Goal: Information Seeking & Learning: Learn about a topic

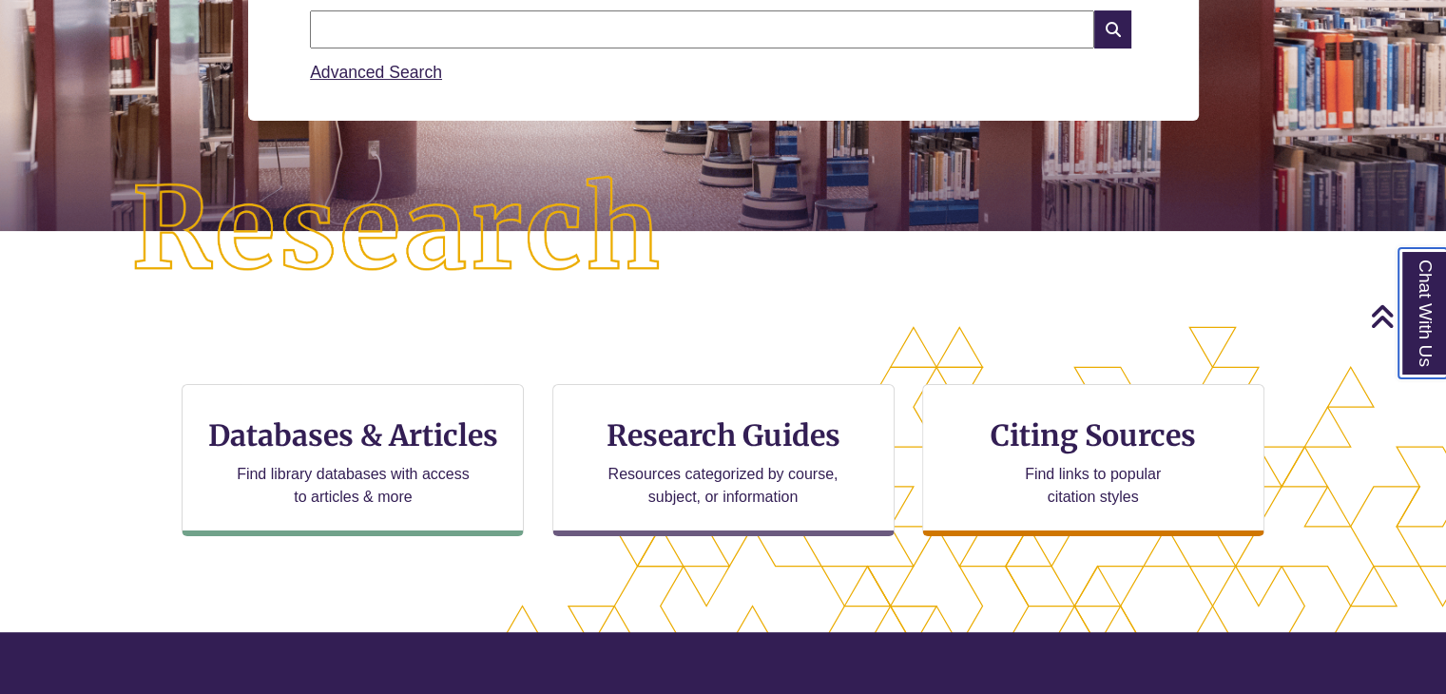
scroll to position [329, 0]
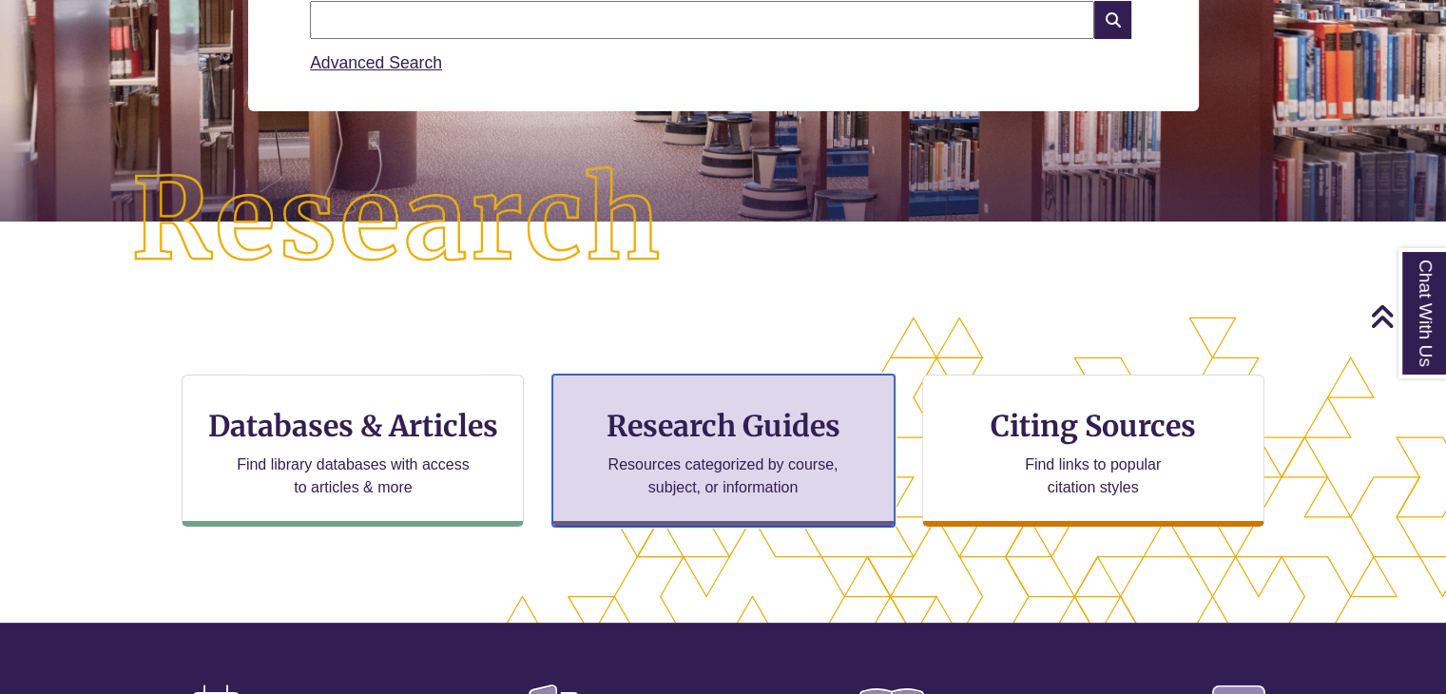
click at [734, 415] on h3 "Research Guides" at bounding box center [724, 426] width 310 height 36
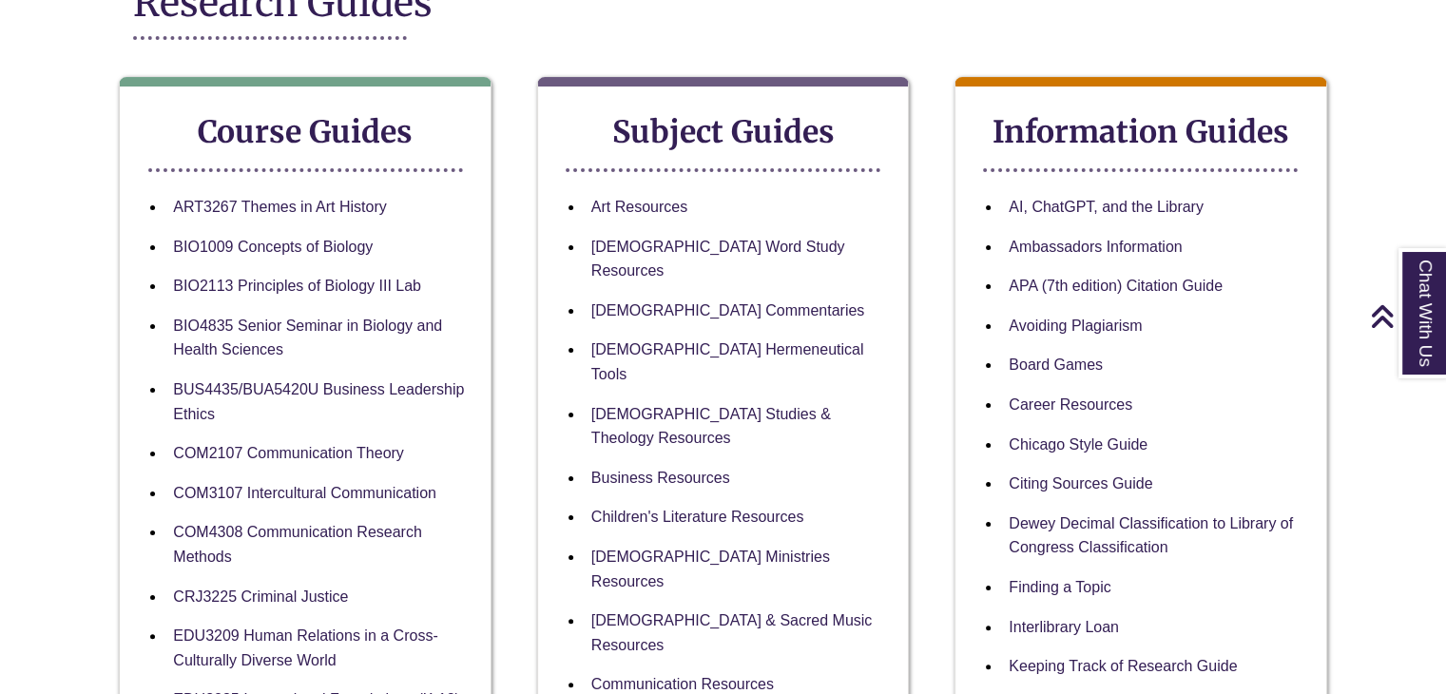
scroll to position [312, 0]
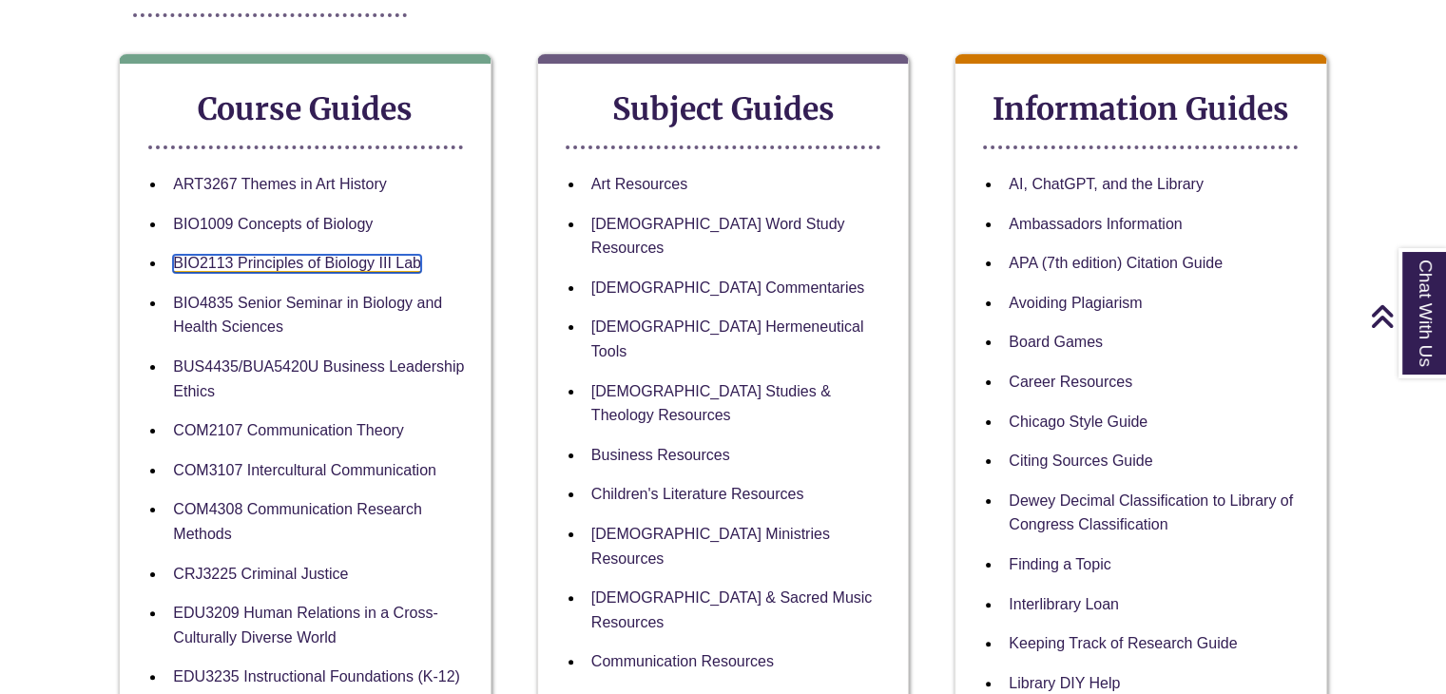
click at [254, 267] on link "BIO2113 Principles of Biology III Lab" at bounding box center [297, 264] width 248 height 18
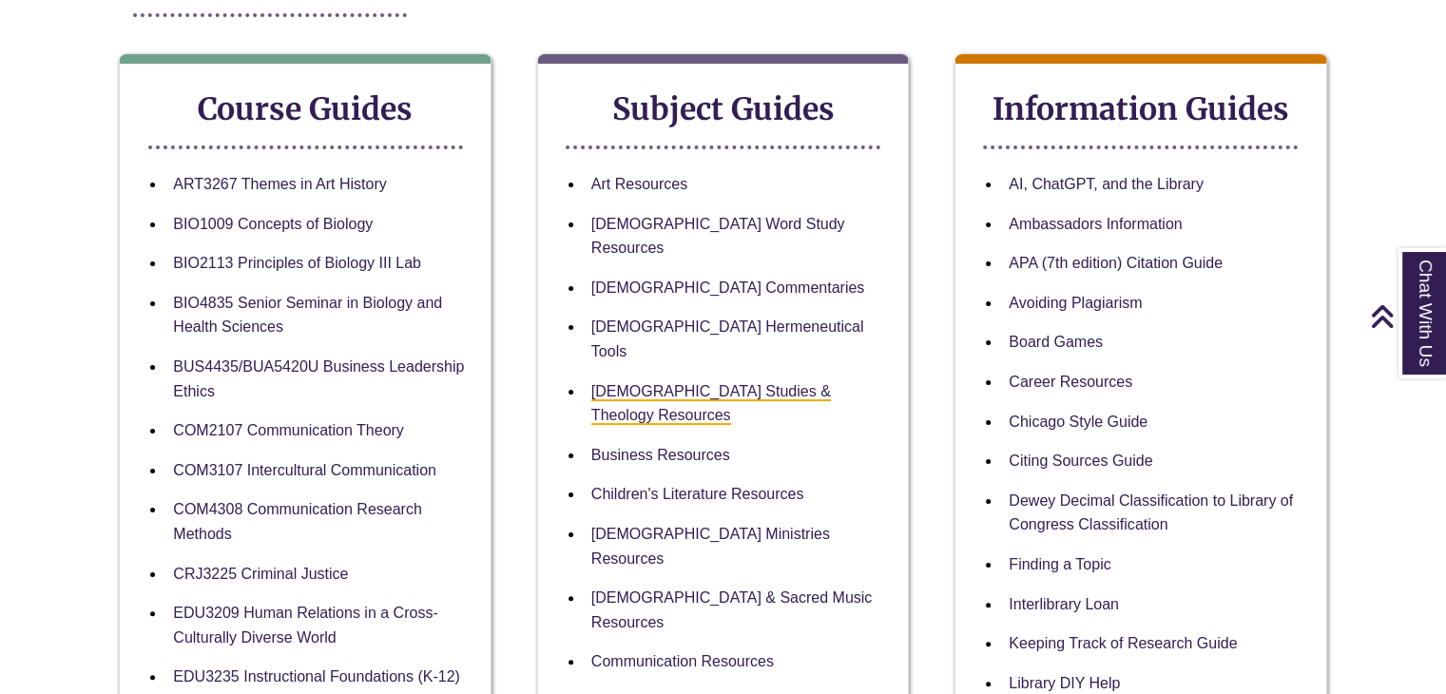
scroll to position [0, 0]
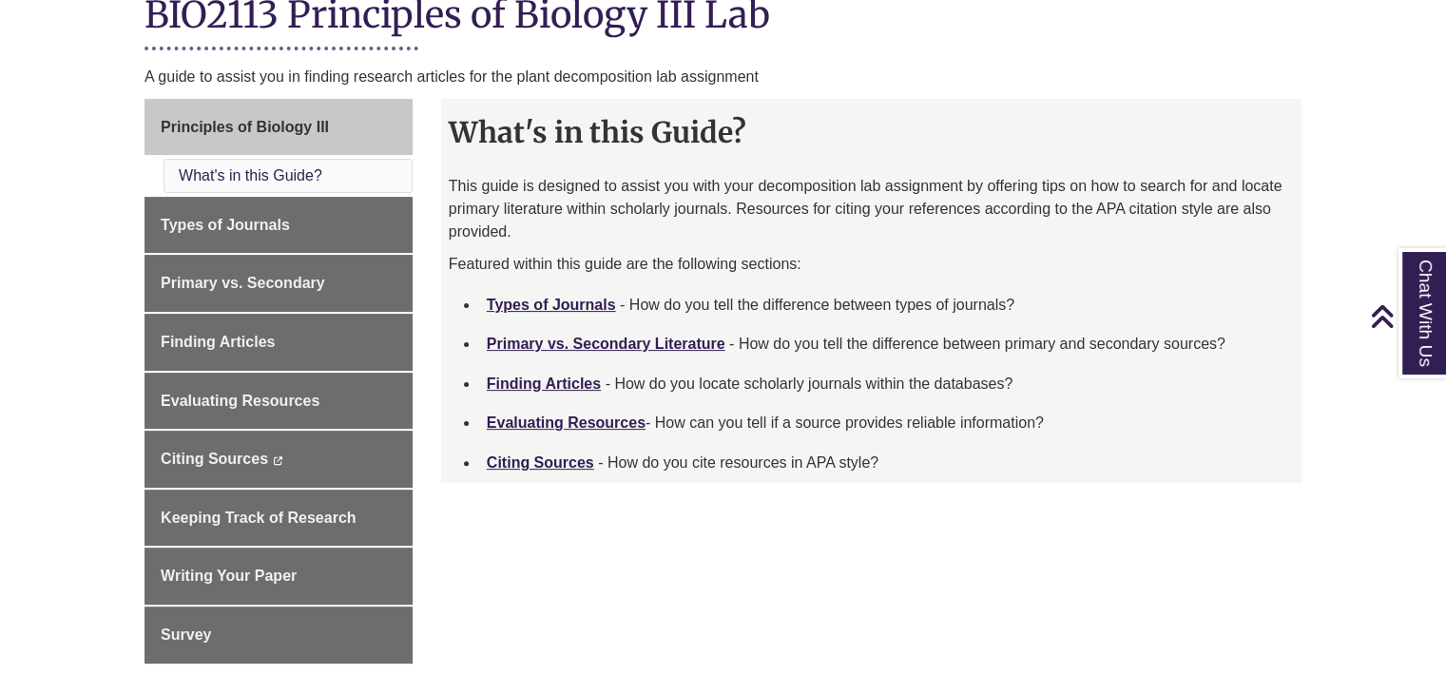
scroll to position [479, 0]
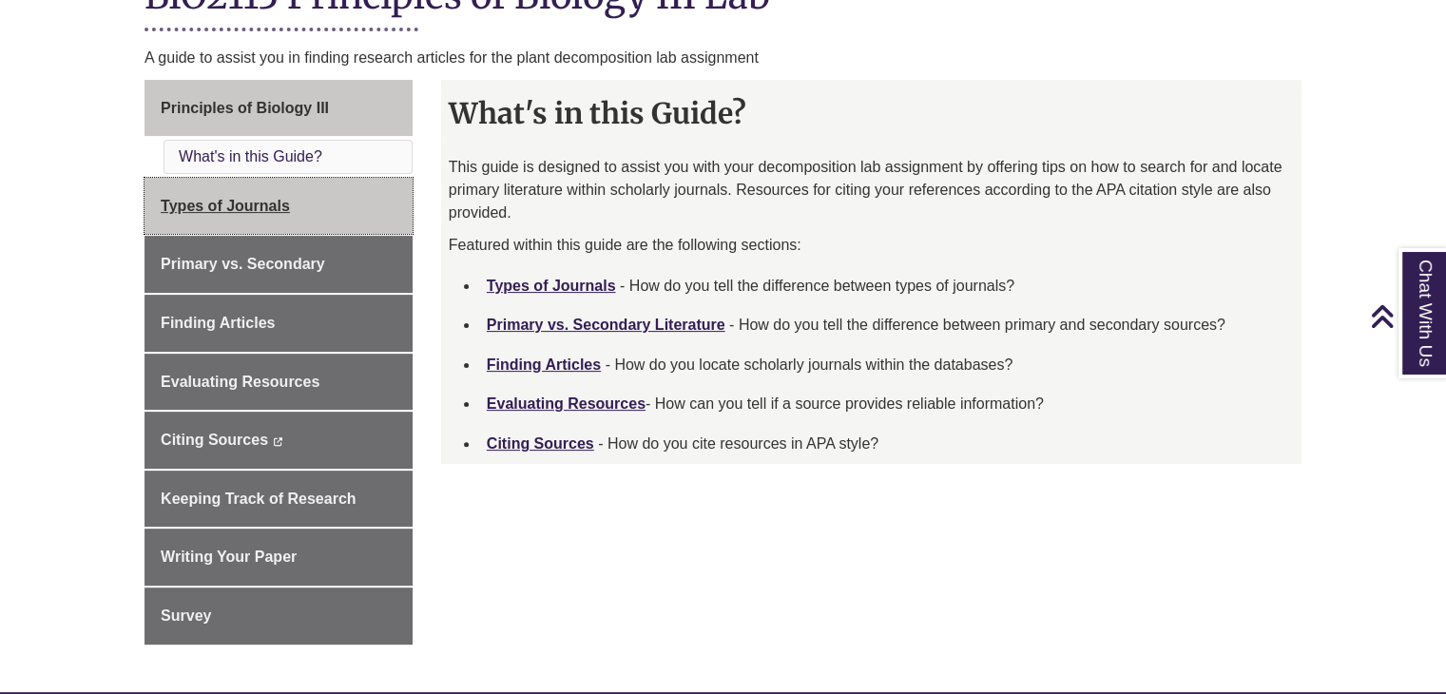
click at [256, 193] on link "Types of Journals" at bounding box center [279, 206] width 268 height 57
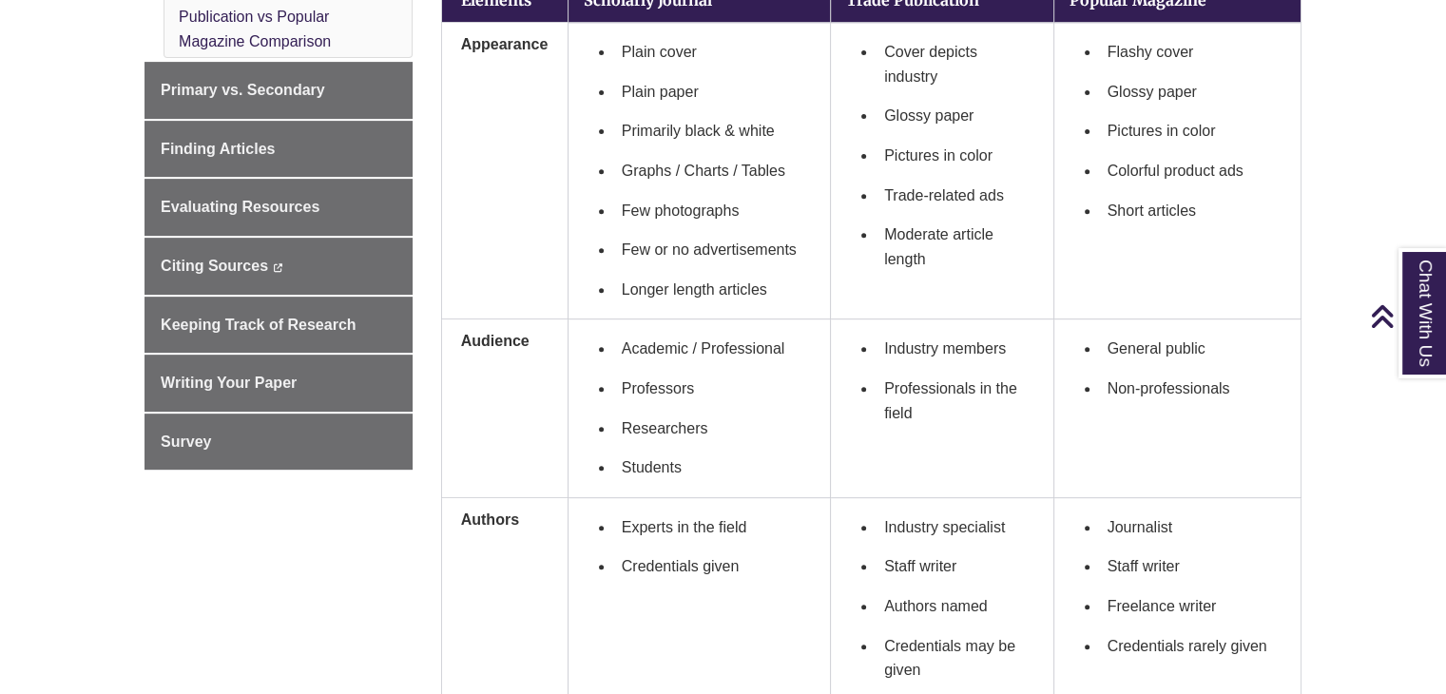
scroll to position [741, 0]
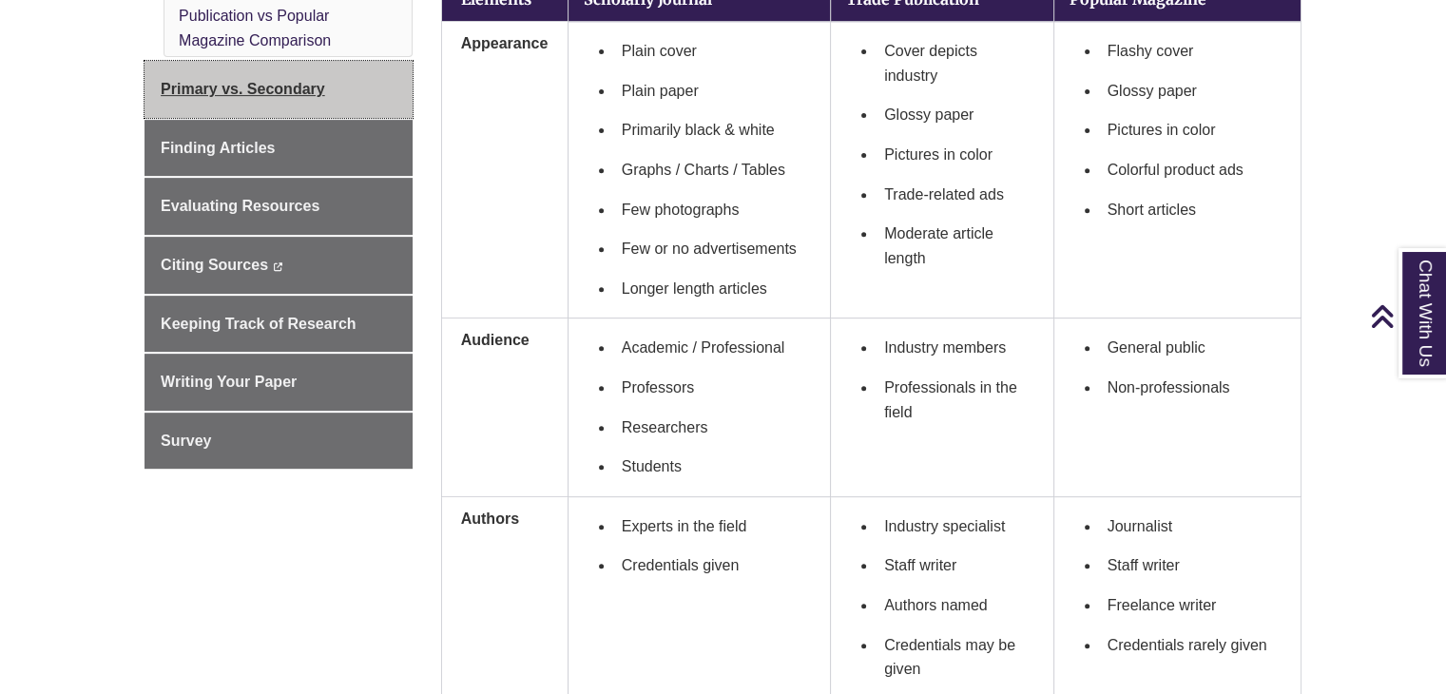
click at [248, 88] on span "Primary vs. Secondary" at bounding box center [243, 89] width 164 height 16
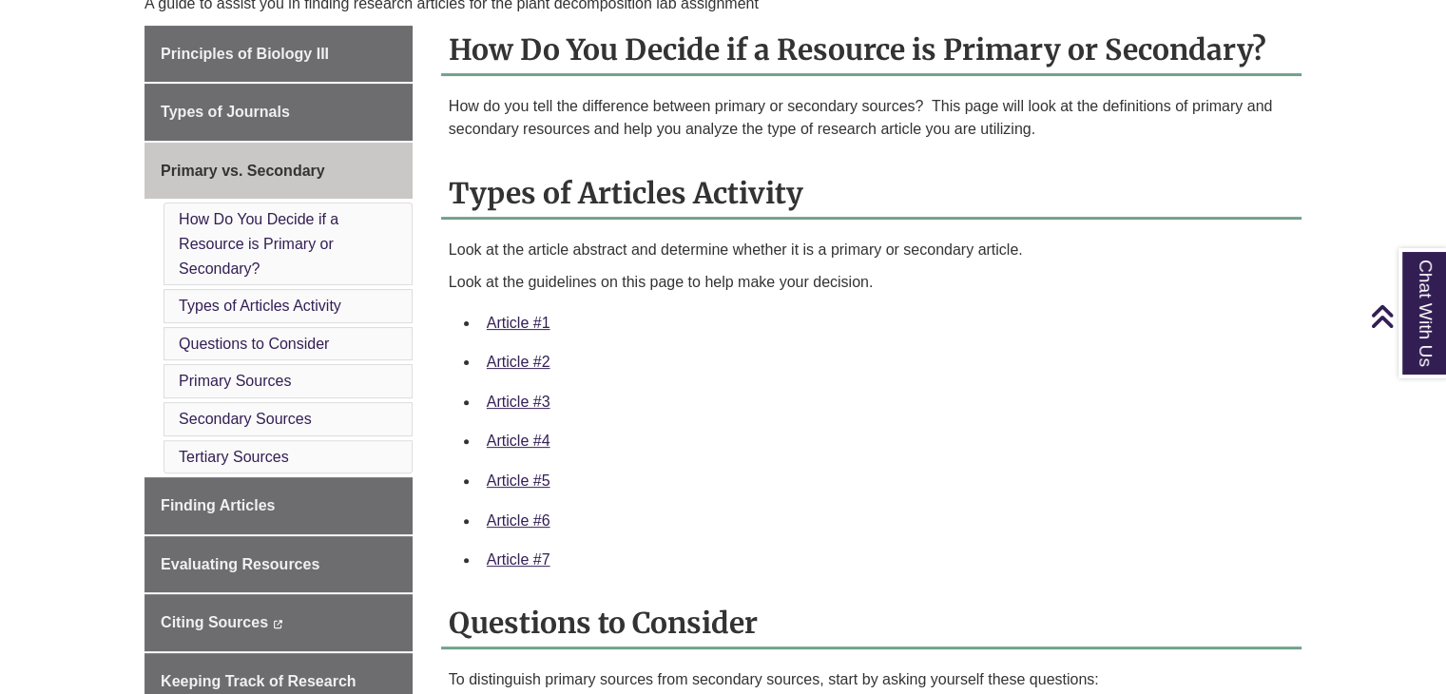
scroll to position [529, 0]
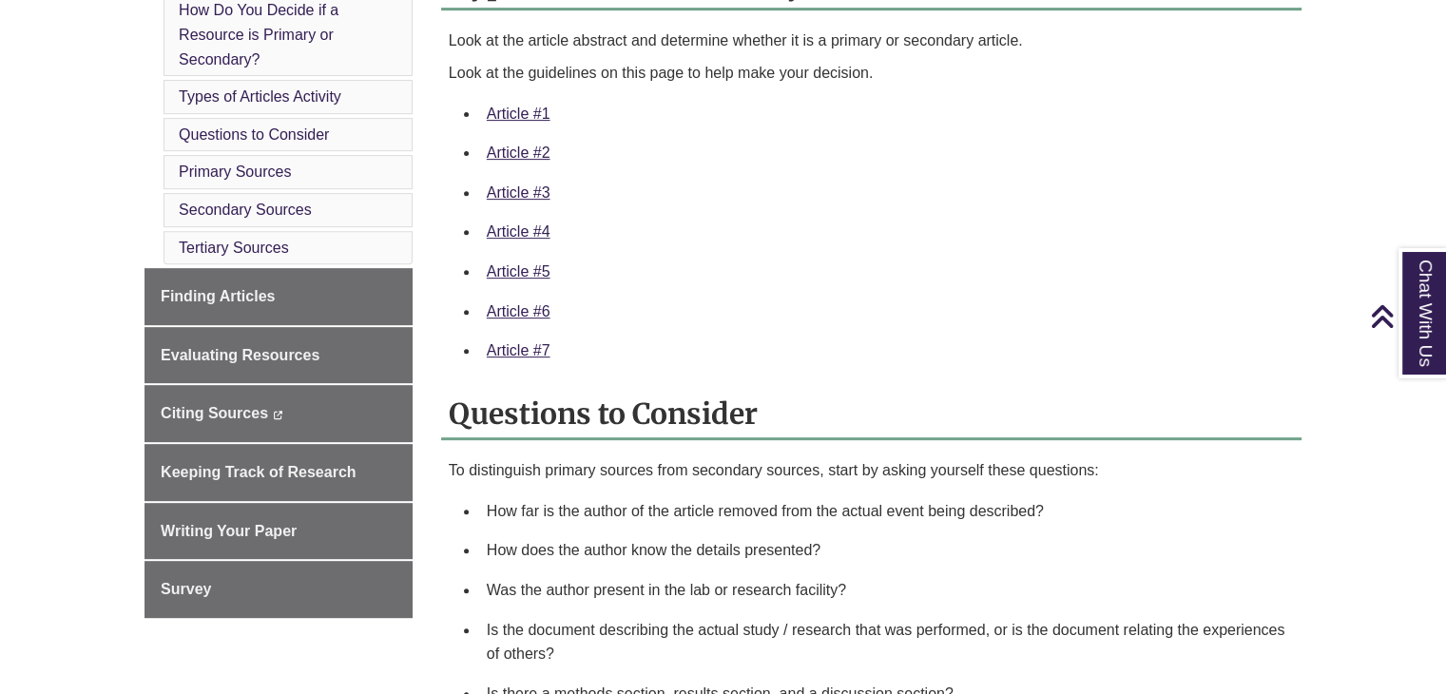
scroll to position [736, 0]
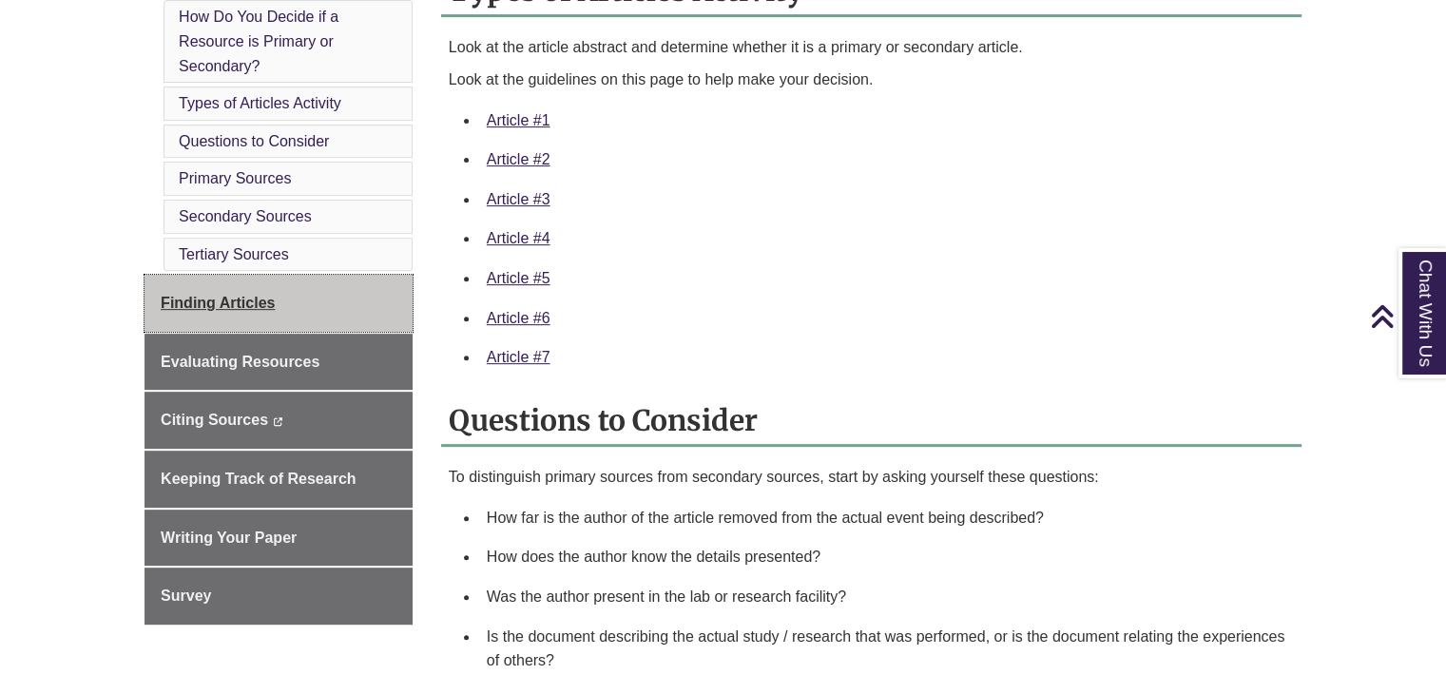
click at [300, 309] on link "Finding Articles" at bounding box center [279, 303] width 268 height 57
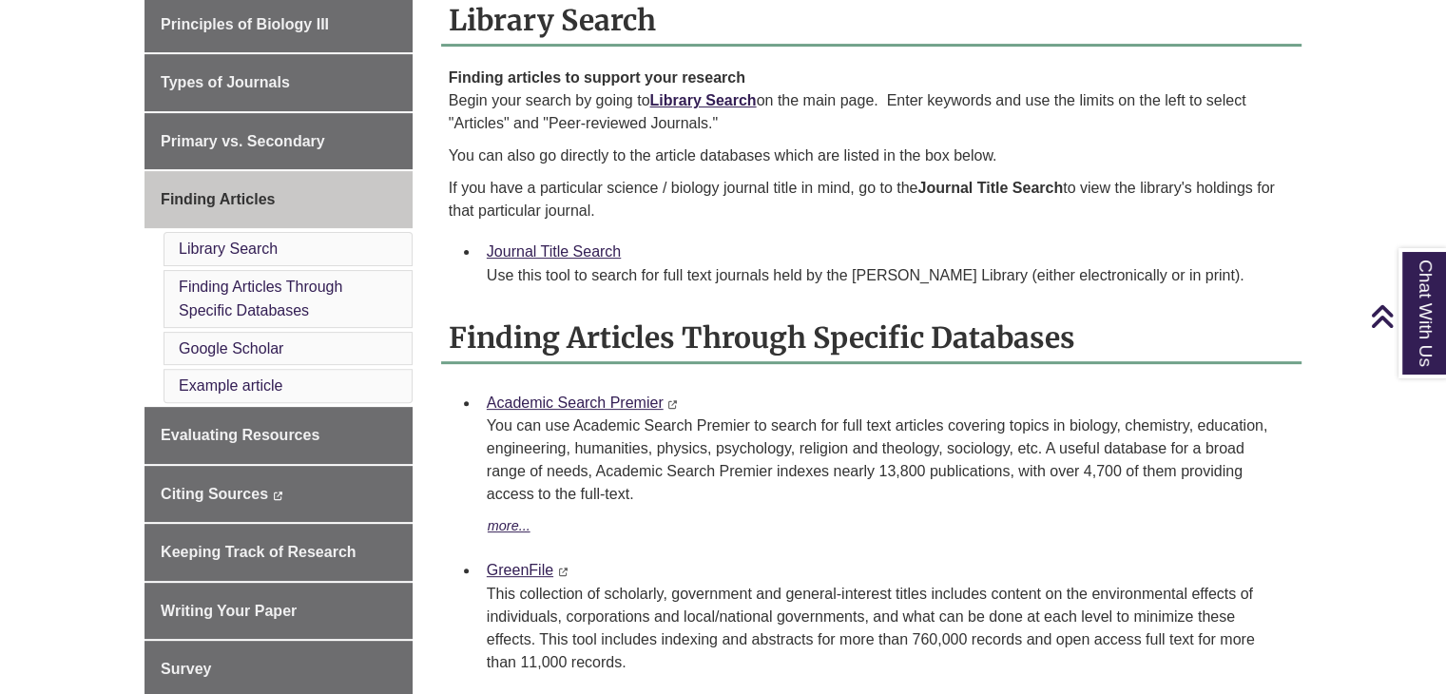
scroll to position [555, 0]
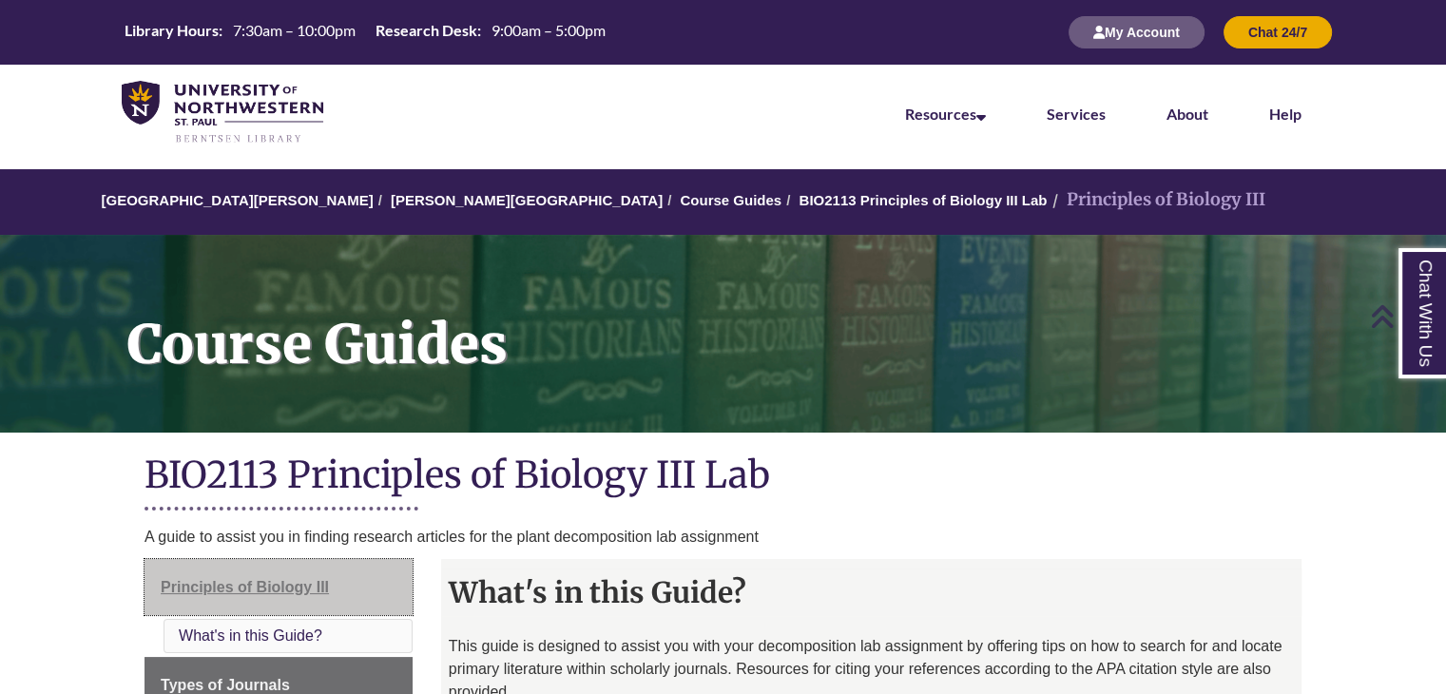
scroll to position [97, 0]
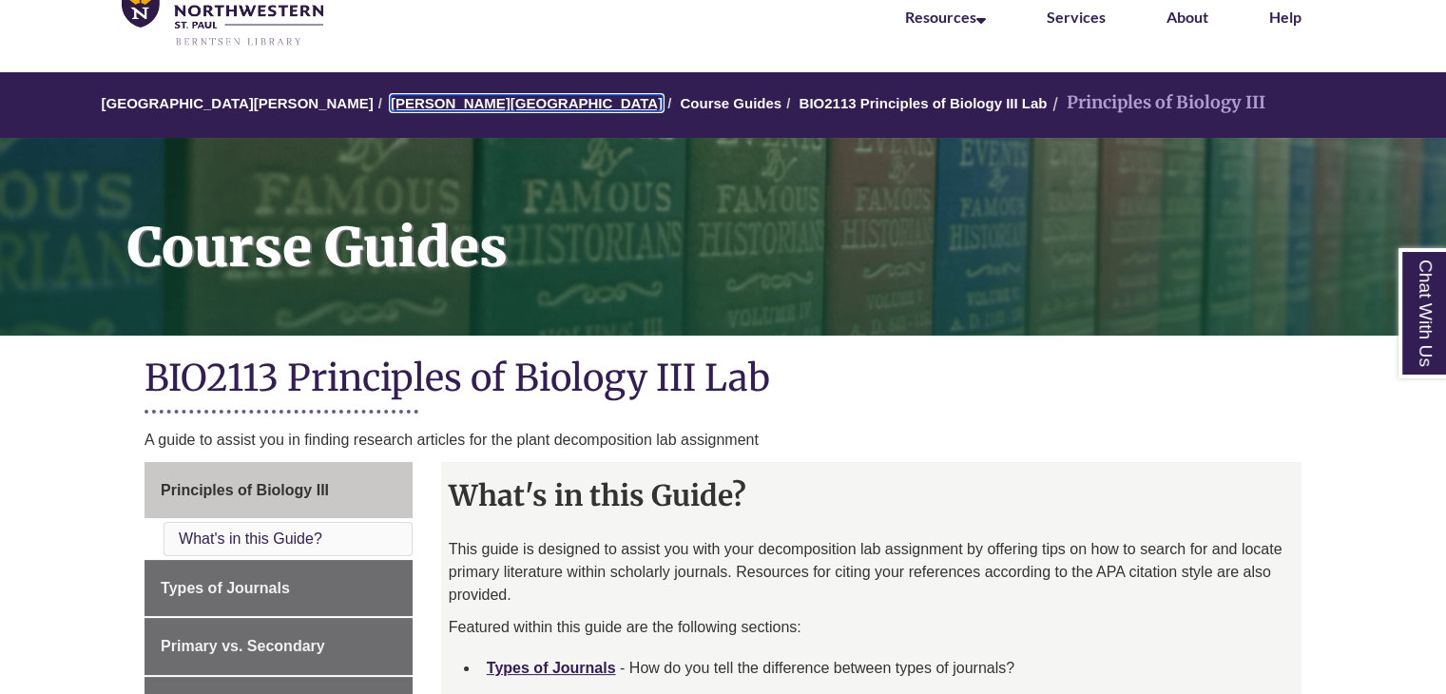
click at [441, 100] on link "[PERSON_NAME][GEOGRAPHIC_DATA]" at bounding box center [527, 103] width 272 height 16
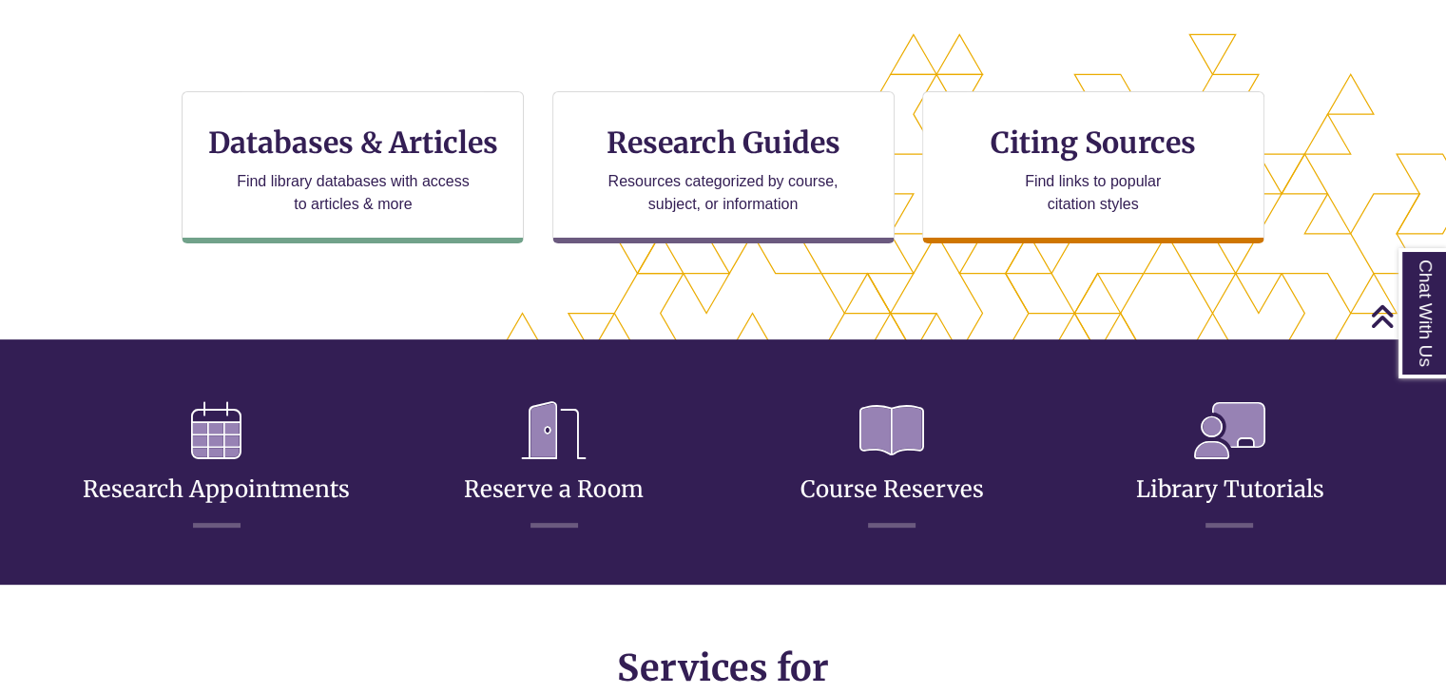
scroll to position [615, 0]
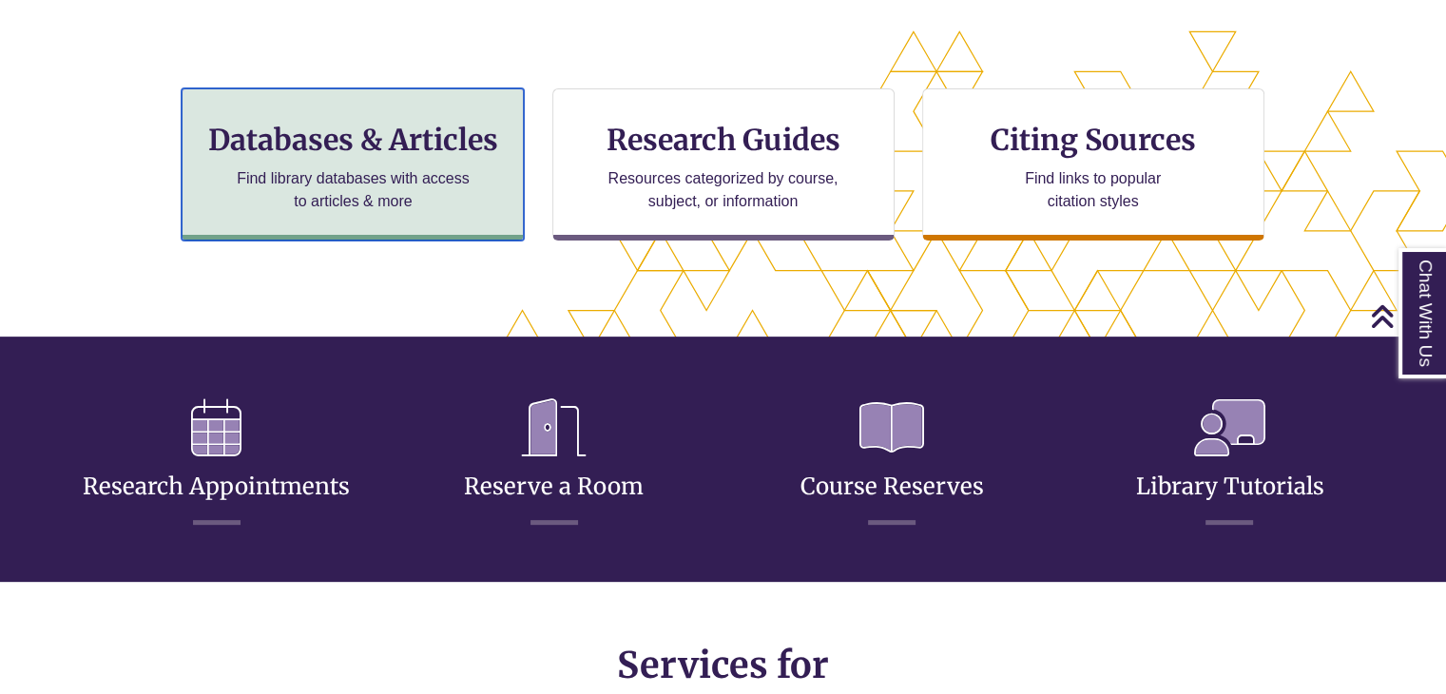
click at [390, 168] on p "Find library databases with access to articles & more" at bounding box center [353, 190] width 248 height 46
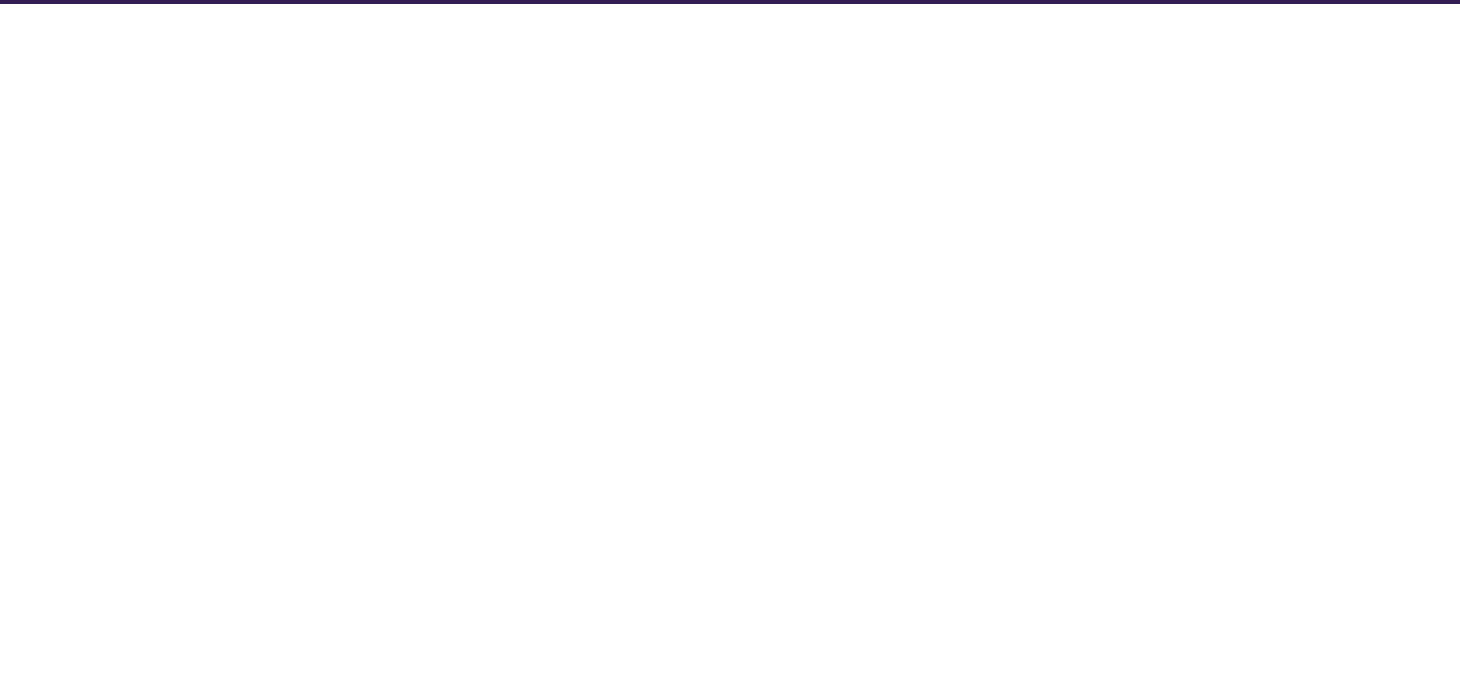
select select "Database Subject Filter"
select select "Database Types Filter"
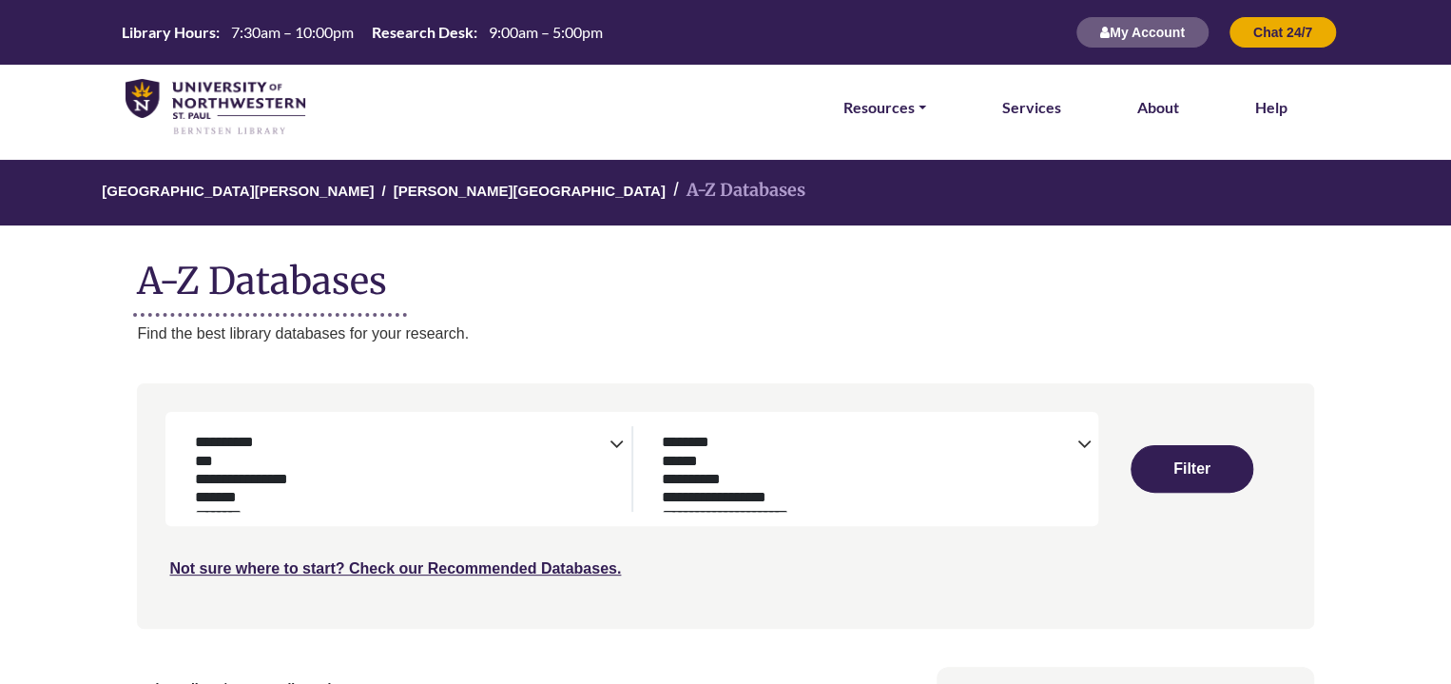
select select "Database Subject Filter"
select select "Database Types Filter"
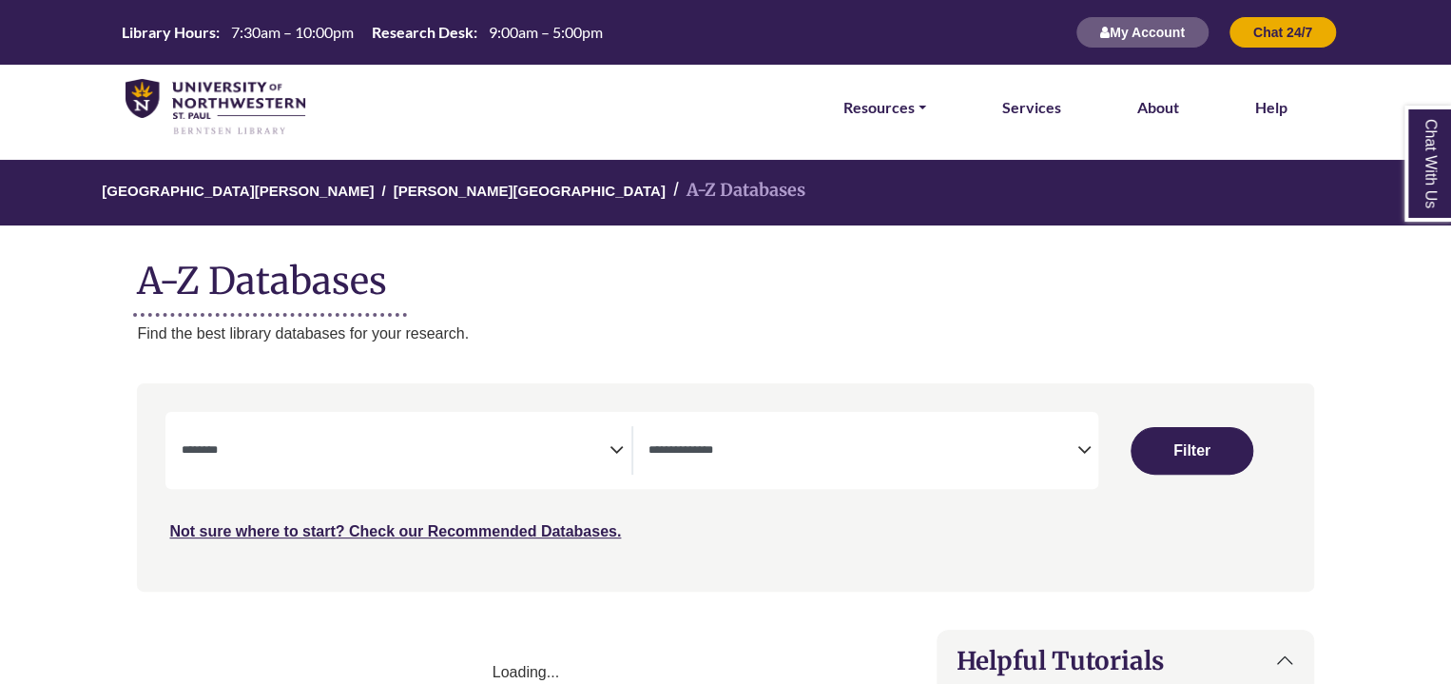
select select "Database Subject Filter"
select select "Database Types Filter"
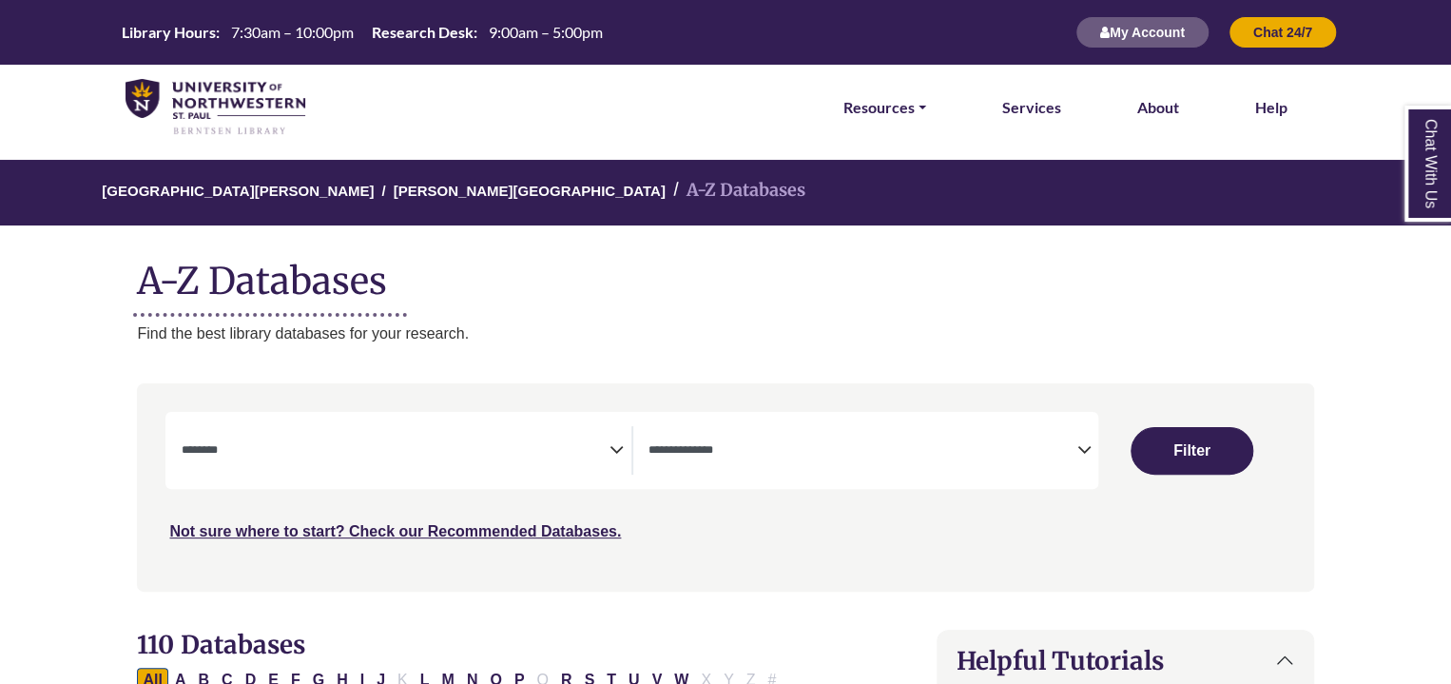
click at [620, 453] on icon "Search filters" at bounding box center [616, 447] width 14 height 29
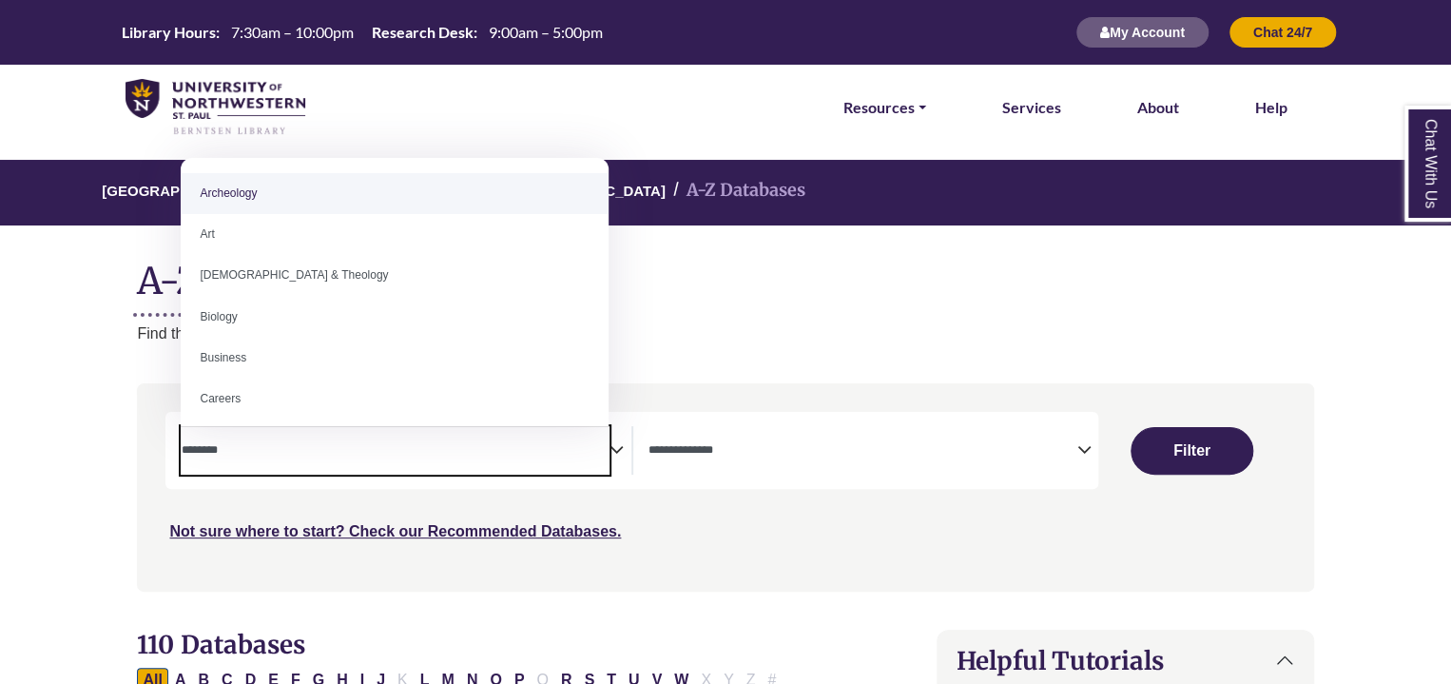
click at [620, 453] on icon "Search filters" at bounding box center [616, 447] width 14 height 29
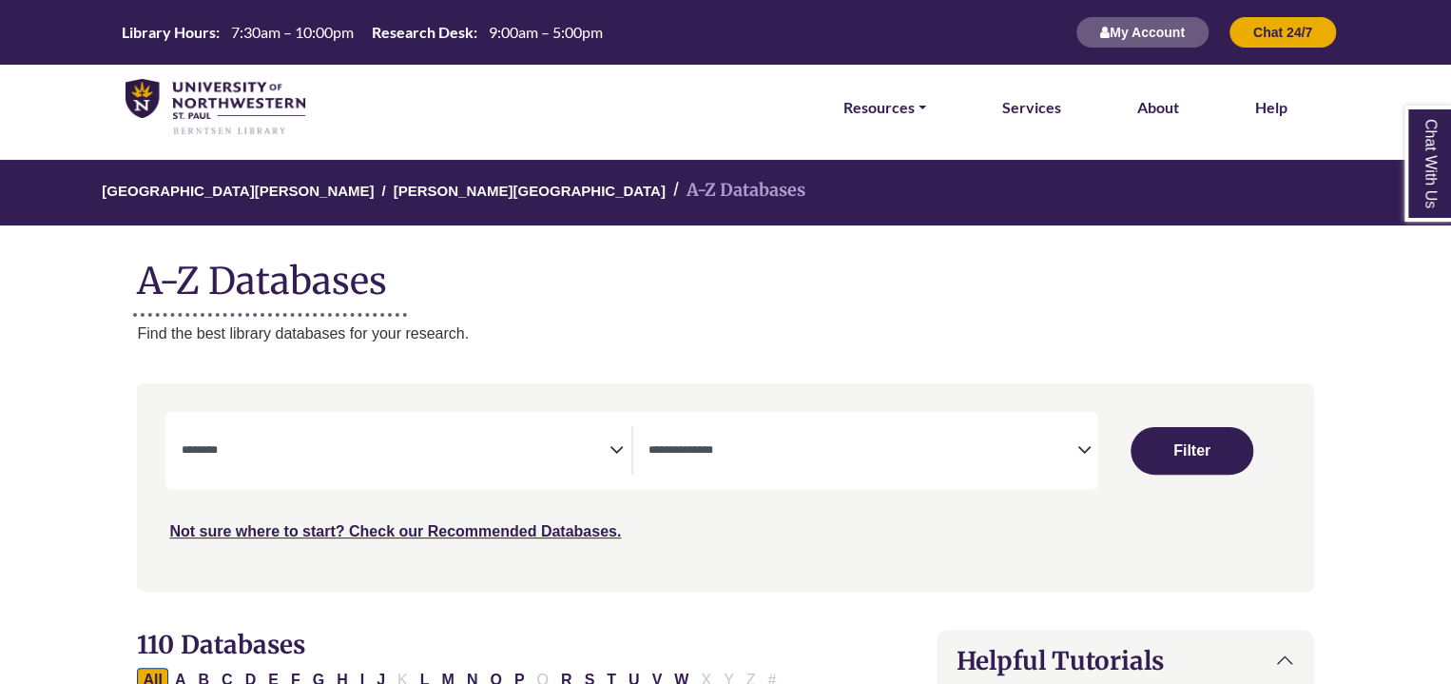
click at [726, 322] on p "Find the best library databases for your research." at bounding box center [725, 333] width 1176 height 25
click at [776, 465] on span "Search filters" at bounding box center [862, 450] width 428 height 48
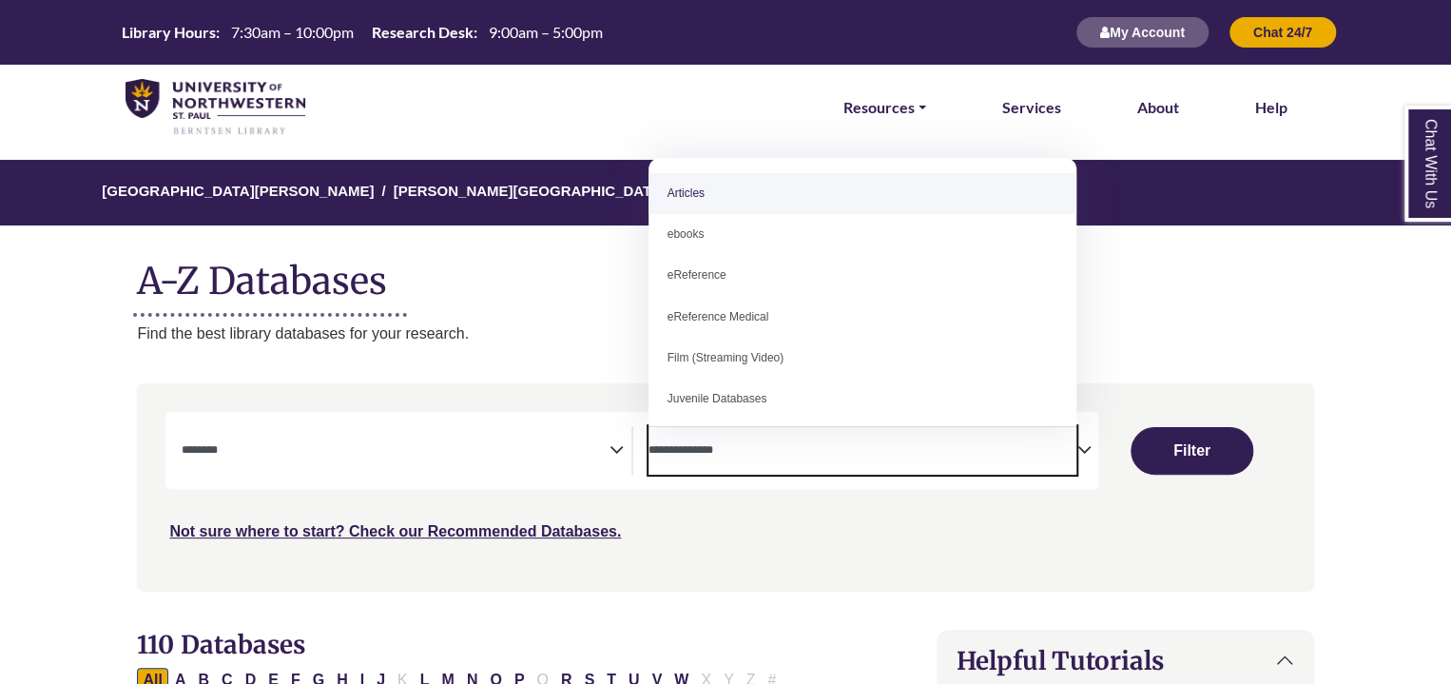
click at [776, 465] on span "Search filters" at bounding box center [862, 450] width 428 height 48
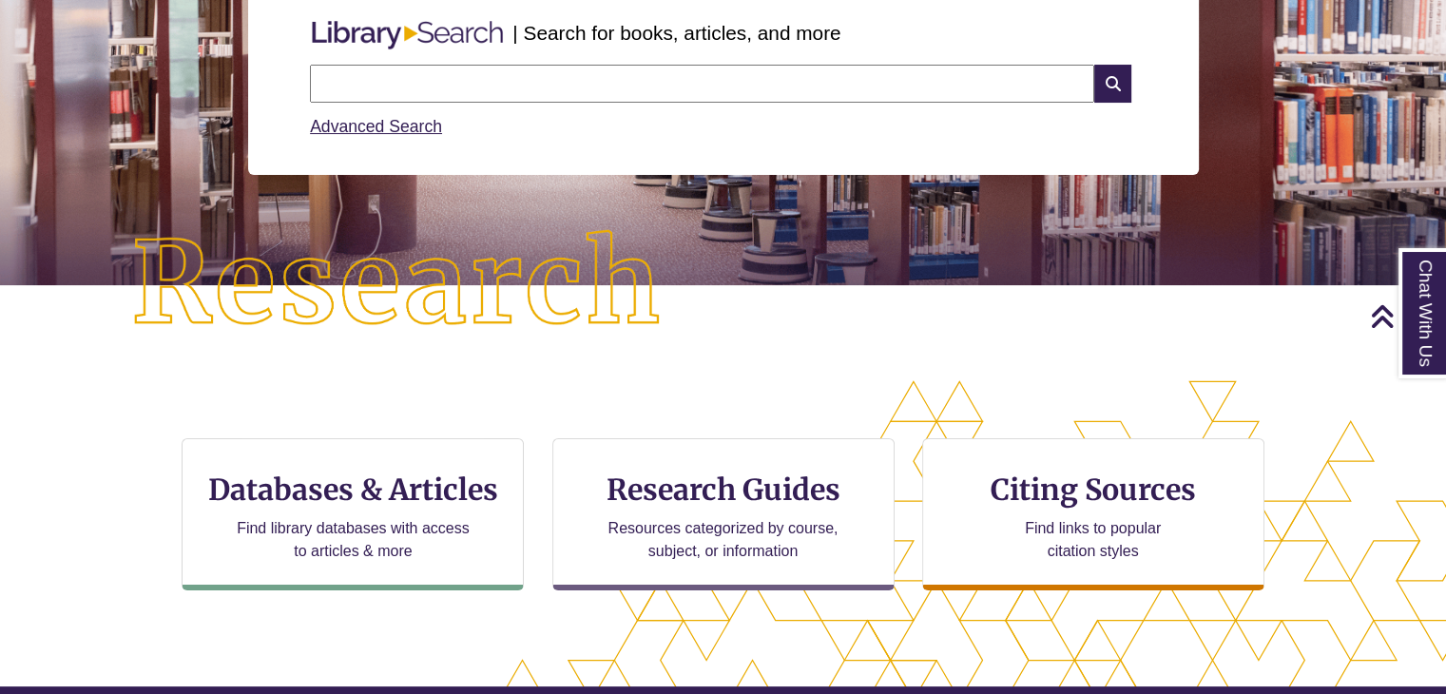
click at [468, 81] on input "text" at bounding box center [702, 84] width 784 height 38
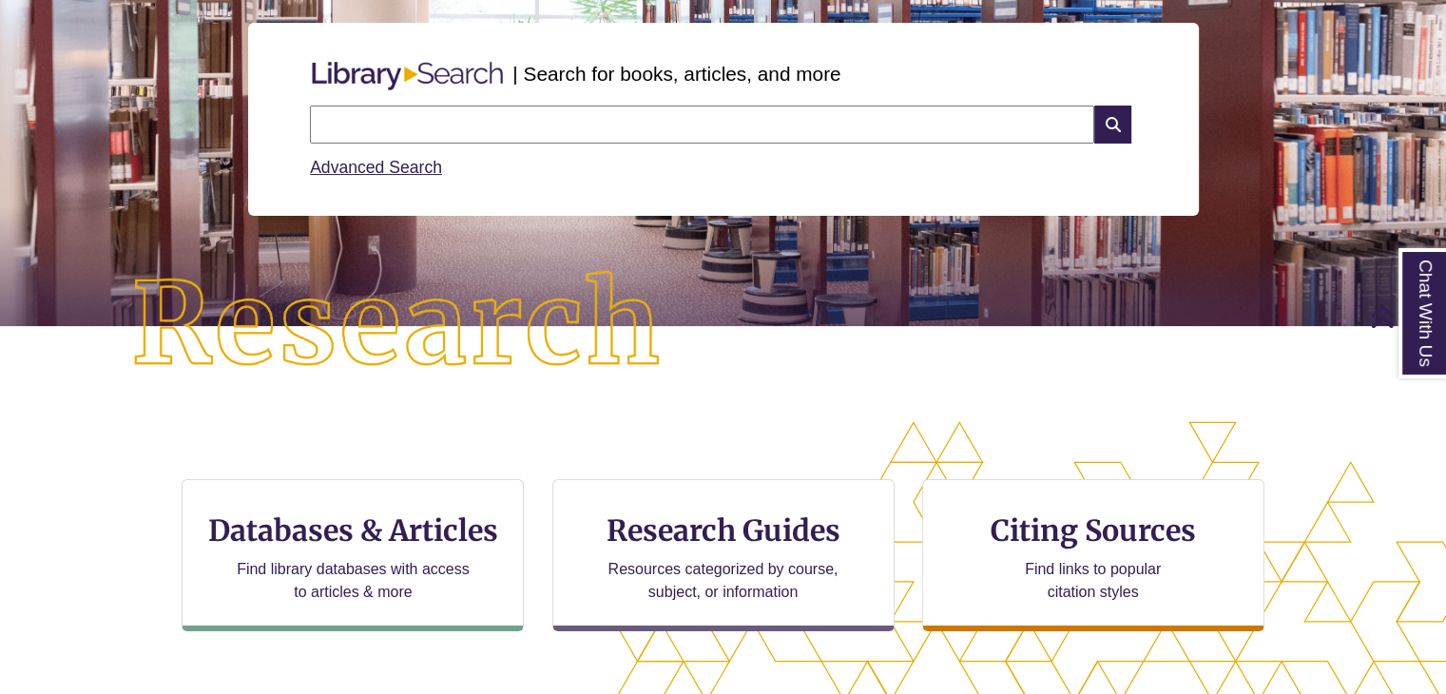
scroll to position [223, 0]
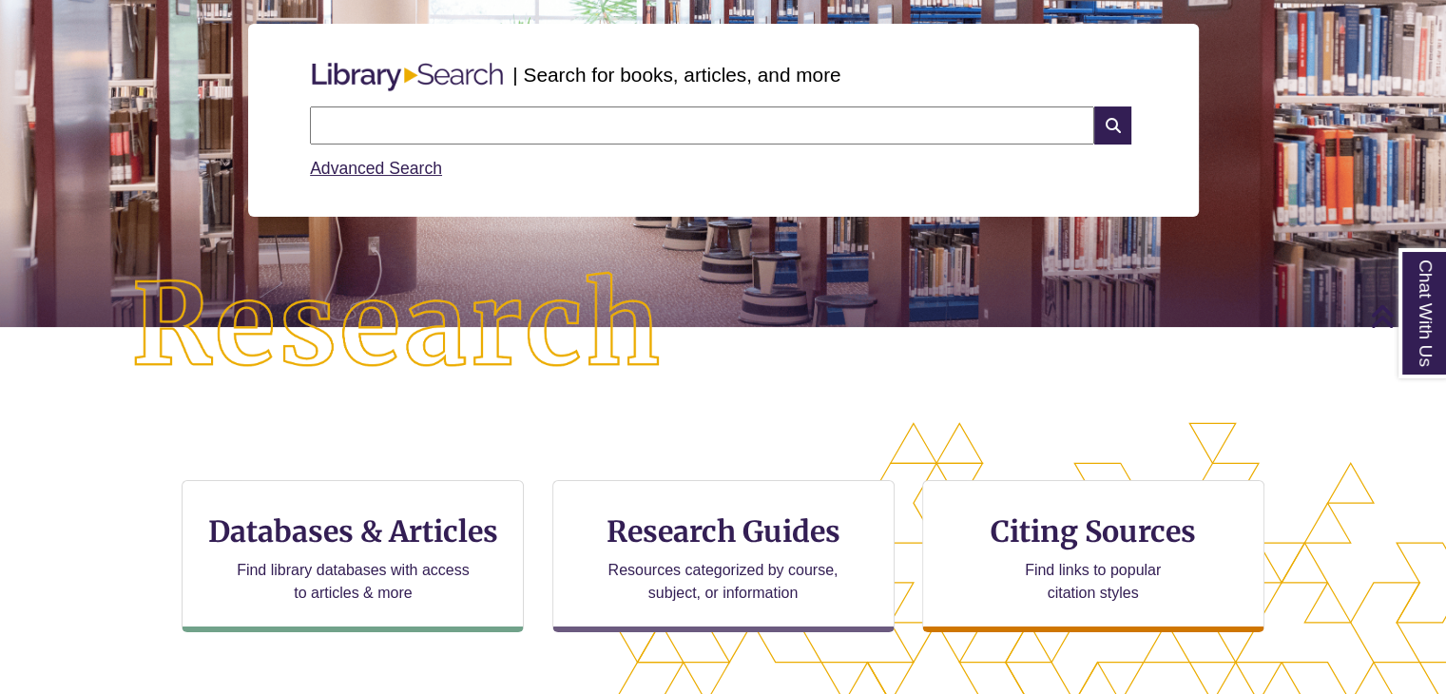
click at [106, 381] on img at bounding box center [397, 326] width 650 height 226
click at [335, 127] on input "text" at bounding box center [702, 125] width 784 height 38
type input "**********"
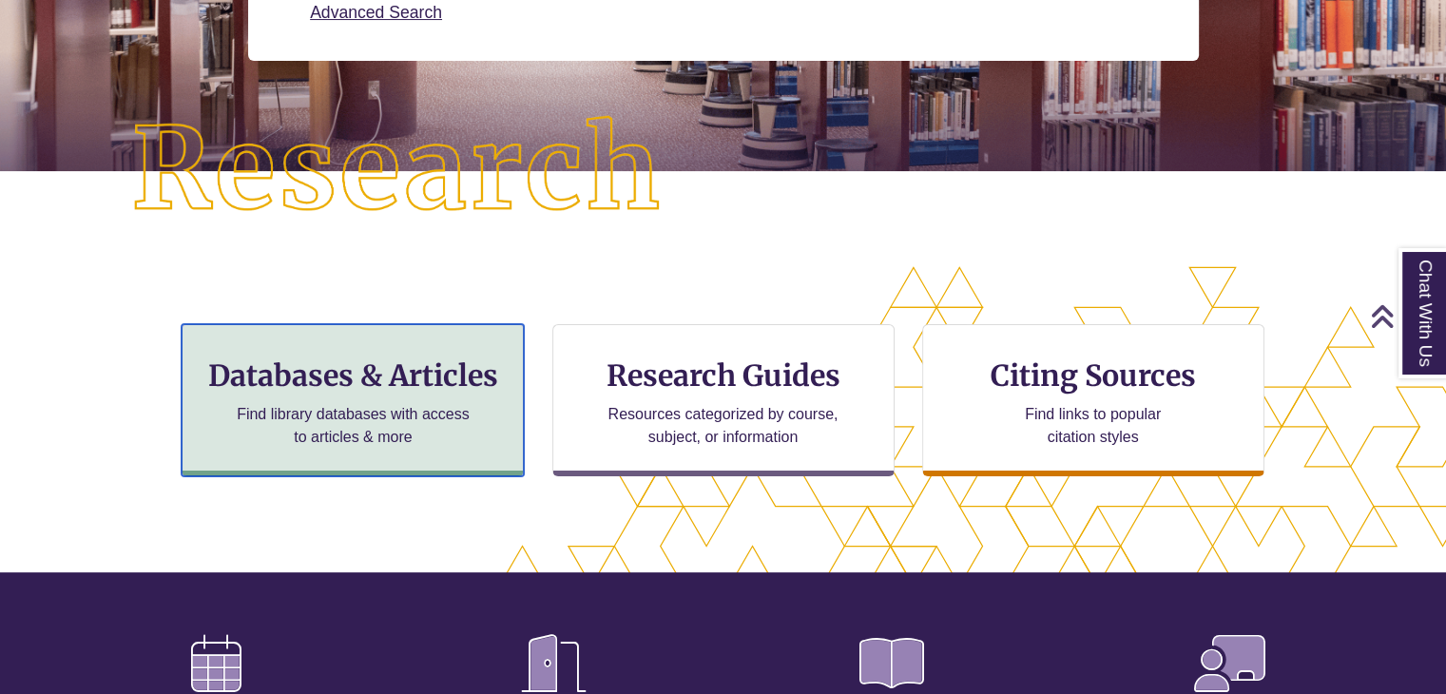
click at [346, 400] on div "Databases & Articles Find library databases with access to articles & more" at bounding box center [353, 400] width 342 height 152
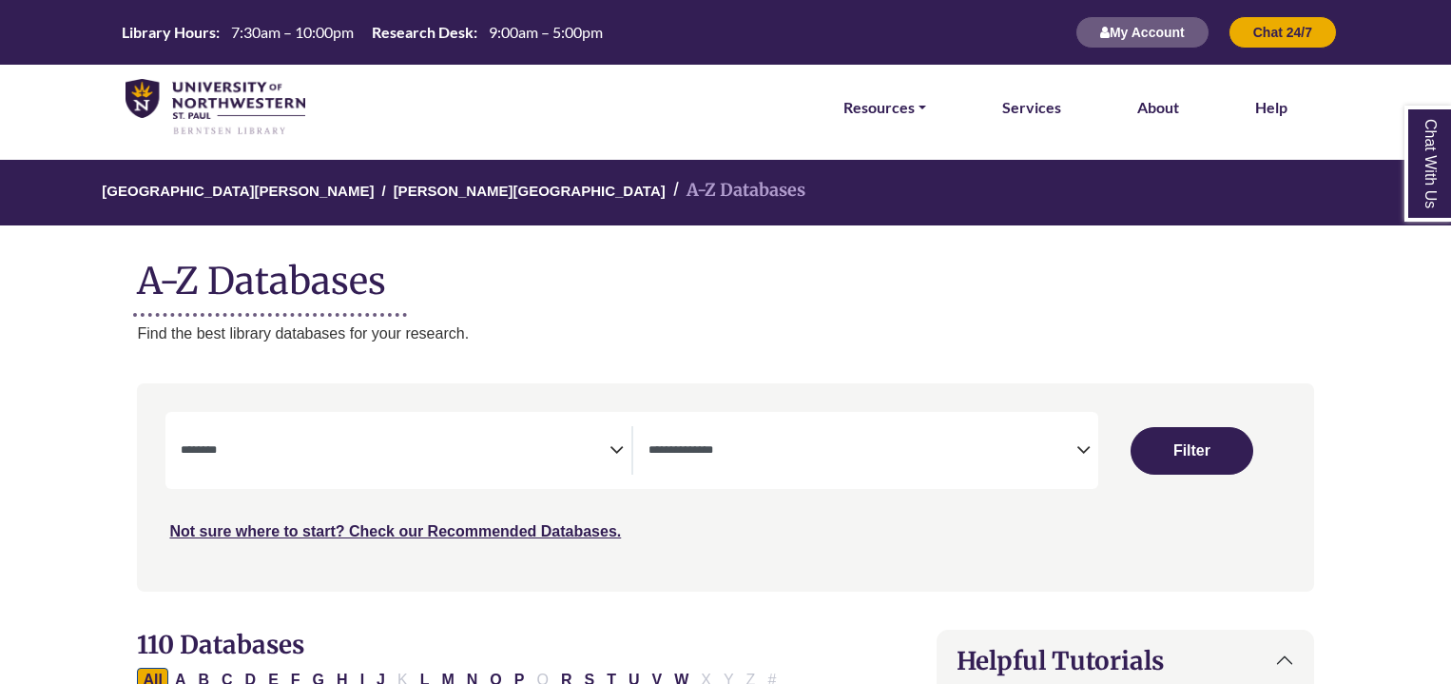
select select "Database Subject Filter"
select select "Database Types Filter"
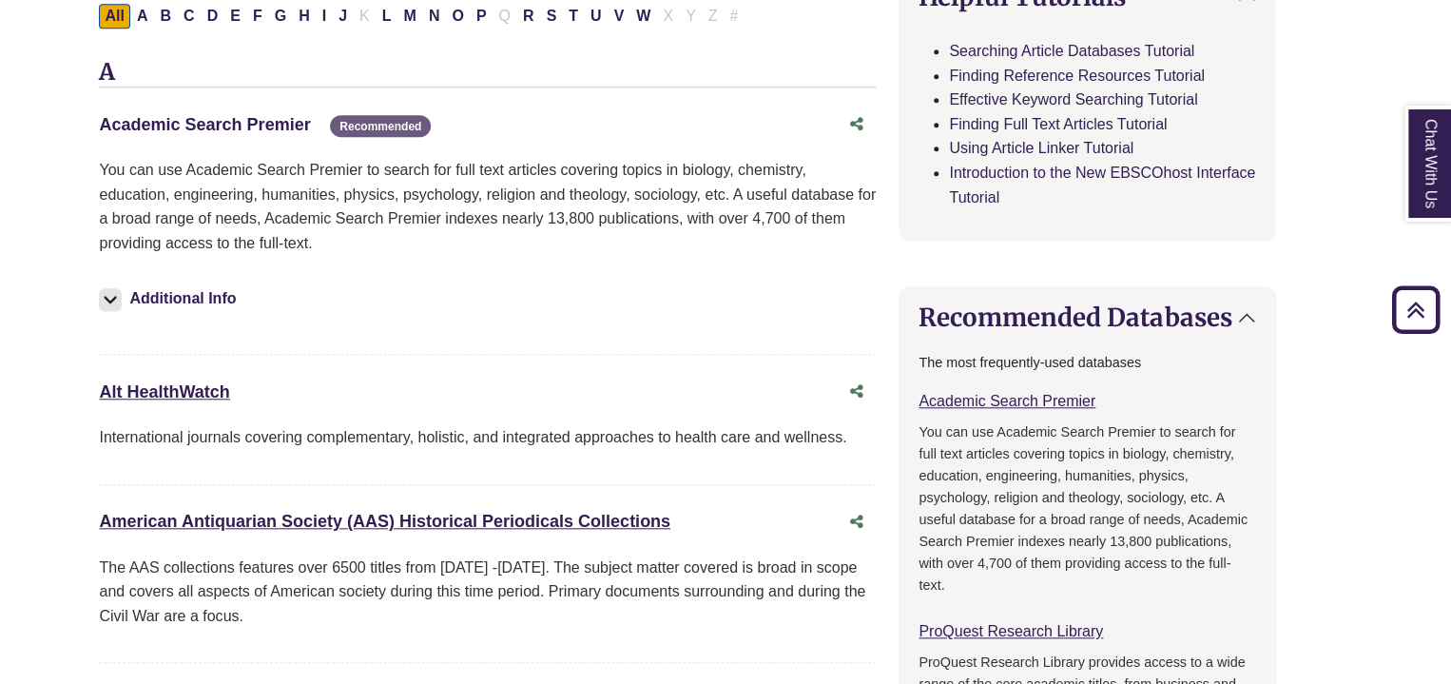
scroll to position [662, 38]
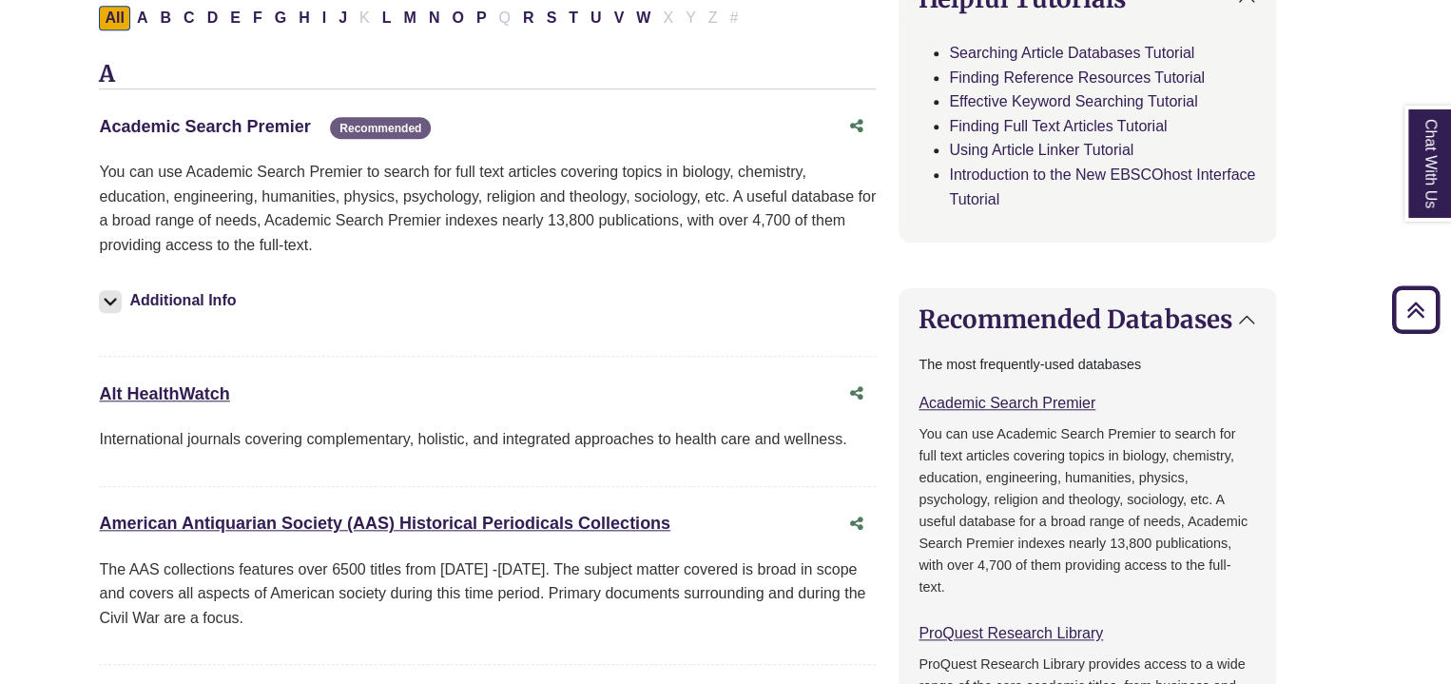
click at [228, 123] on link "Academic Search Premier This link opens in a new window" at bounding box center [204, 126] width 211 height 19
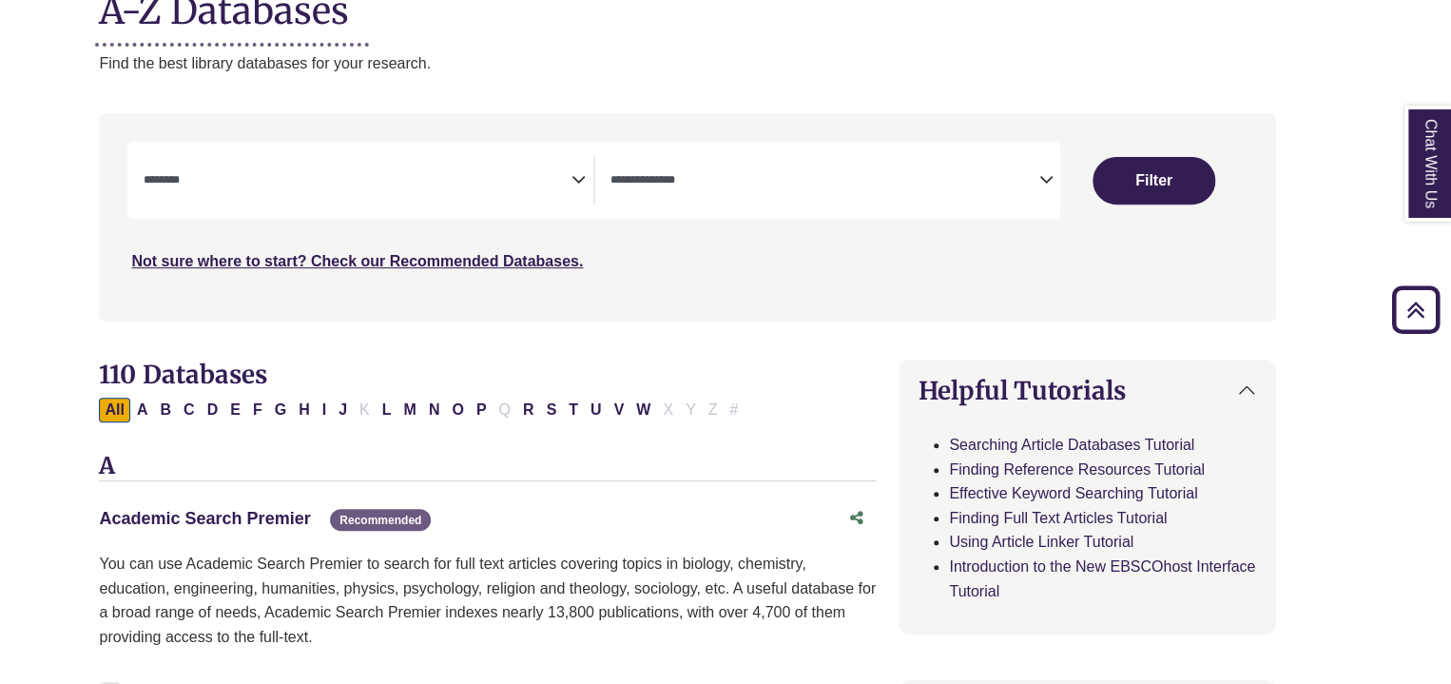
scroll to position [0, 38]
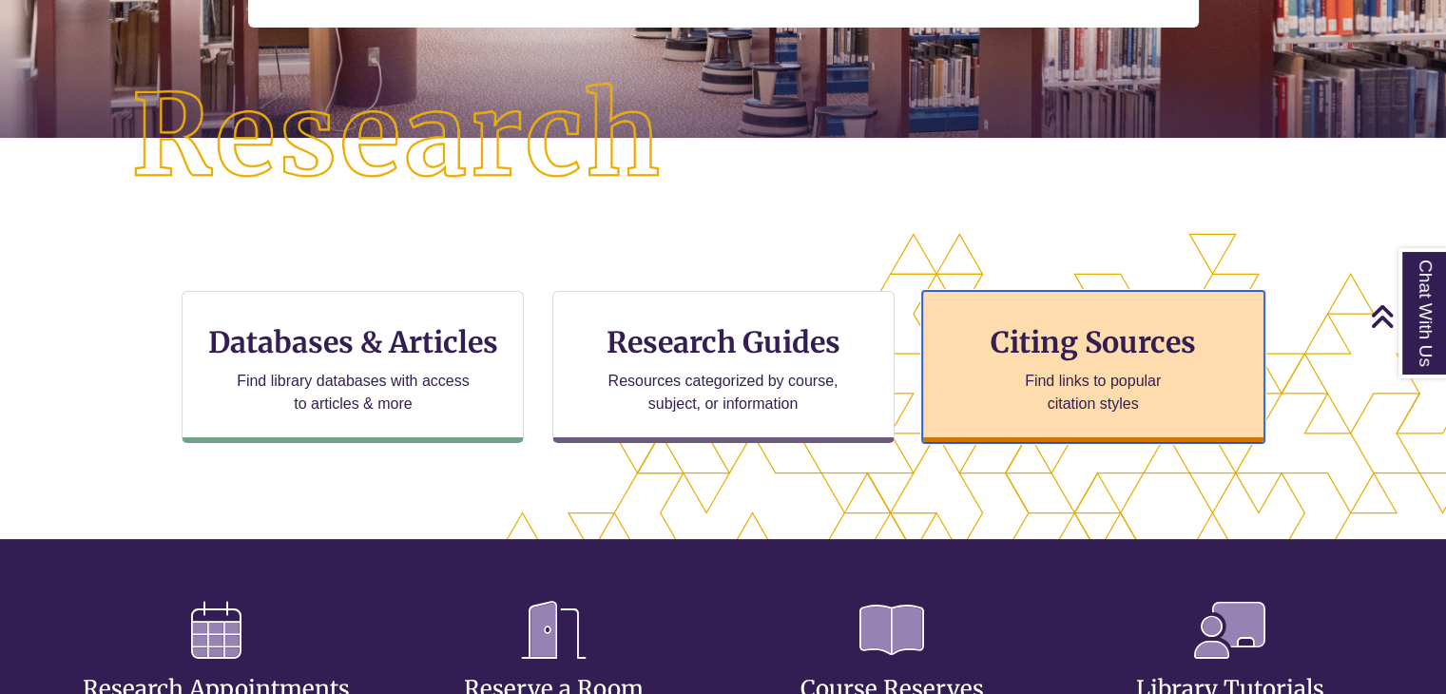
click at [1018, 352] on h3 "Citing Sources" at bounding box center [1093, 342] width 232 height 36
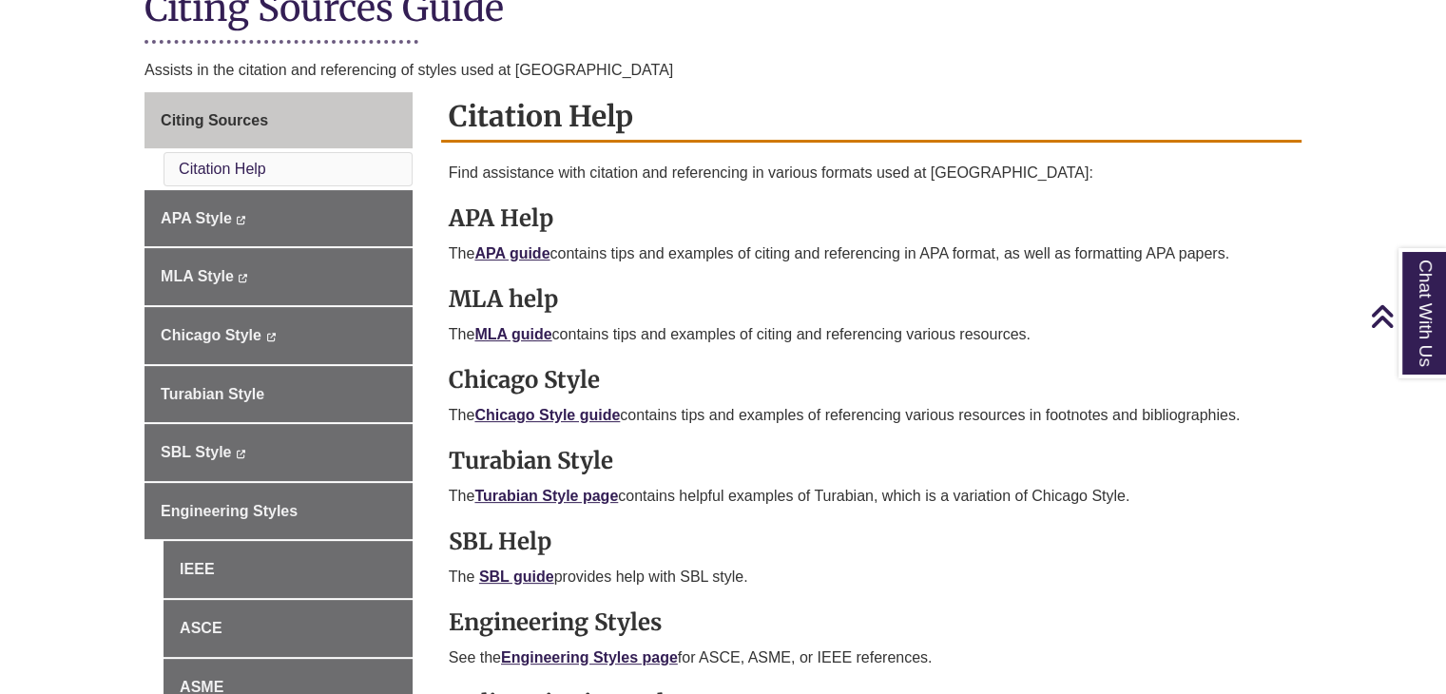
scroll to position [463, 0]
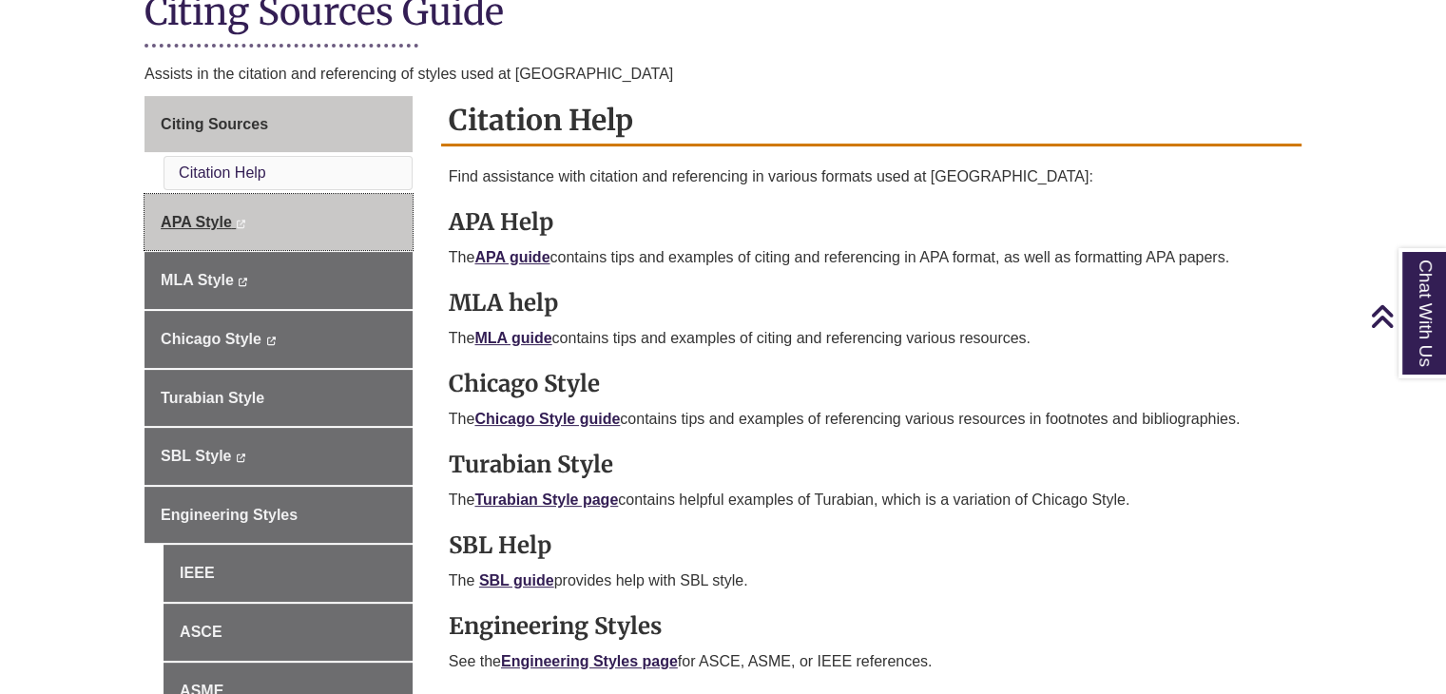
click at [279, 203] on link "APA Style This link opens in a new window This link opens in a new window" at bounding box center [279, 222] width 268 height 57
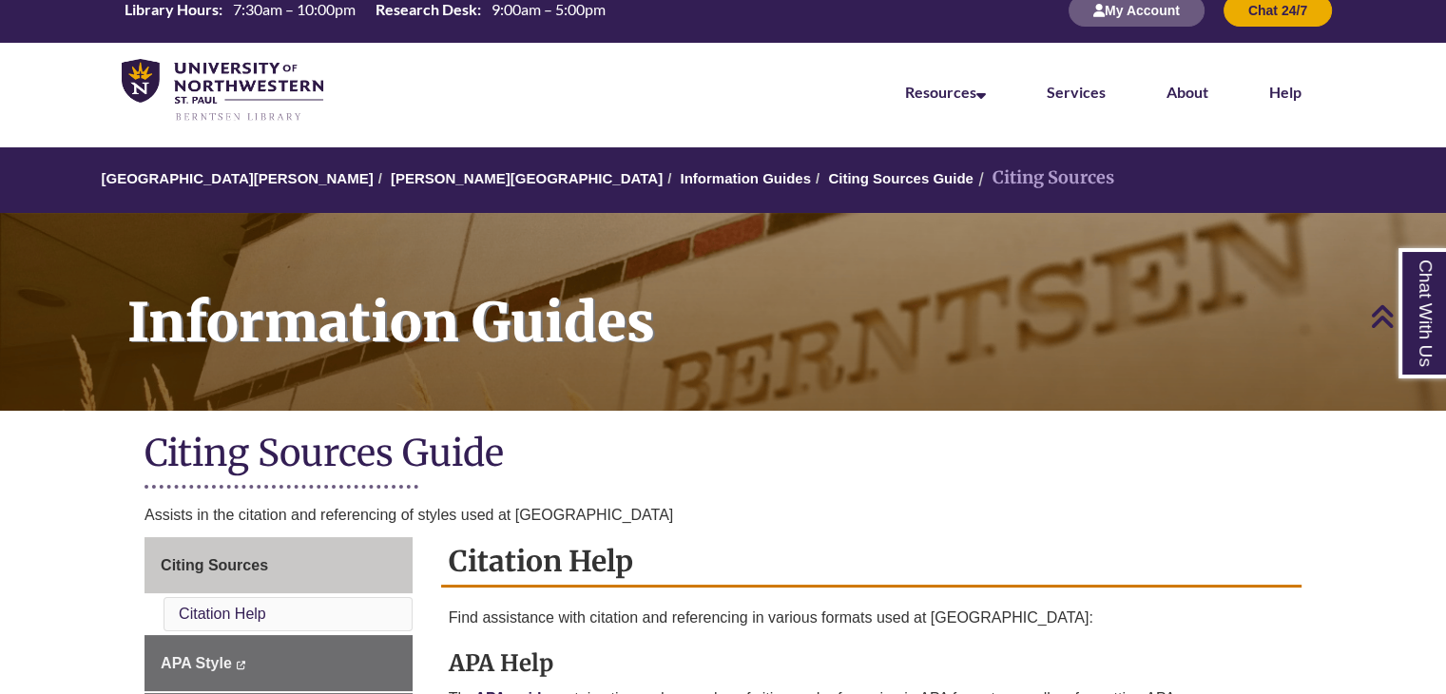
scroll to position [0, 0]
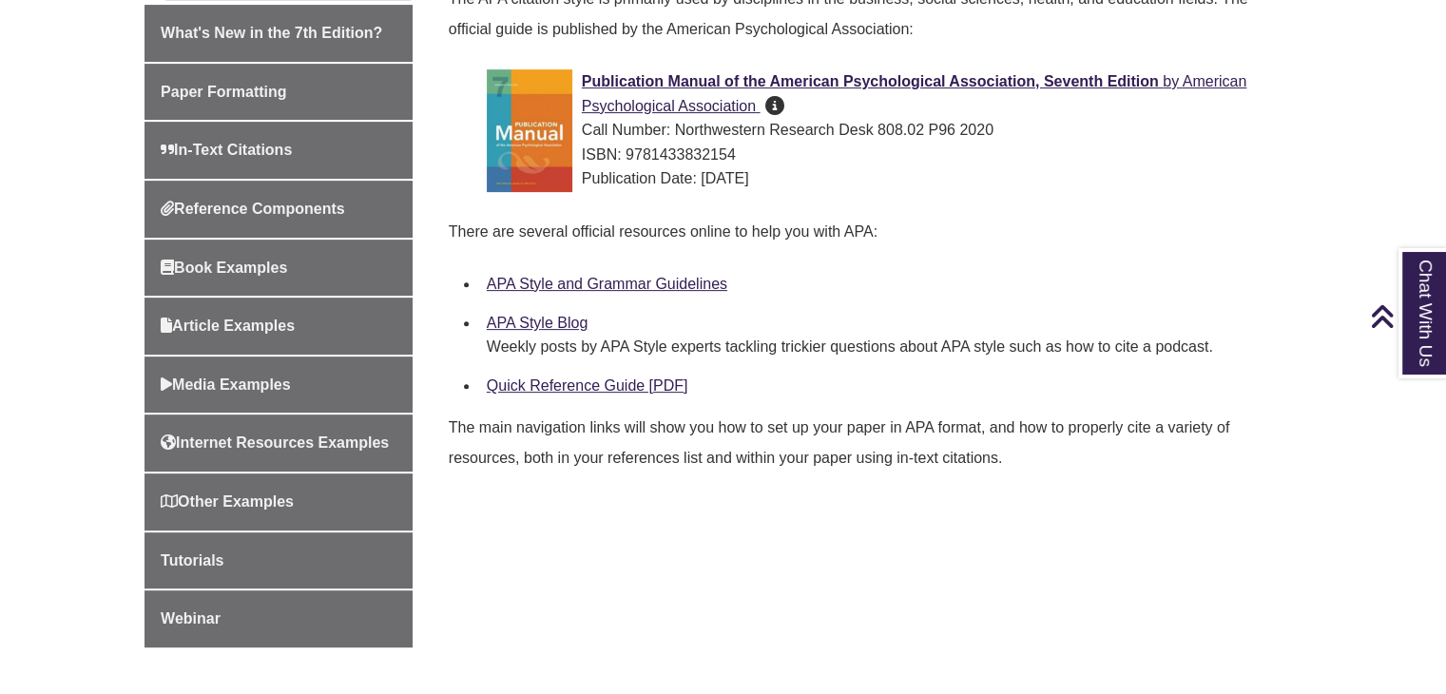
scroll to position [638, 0]
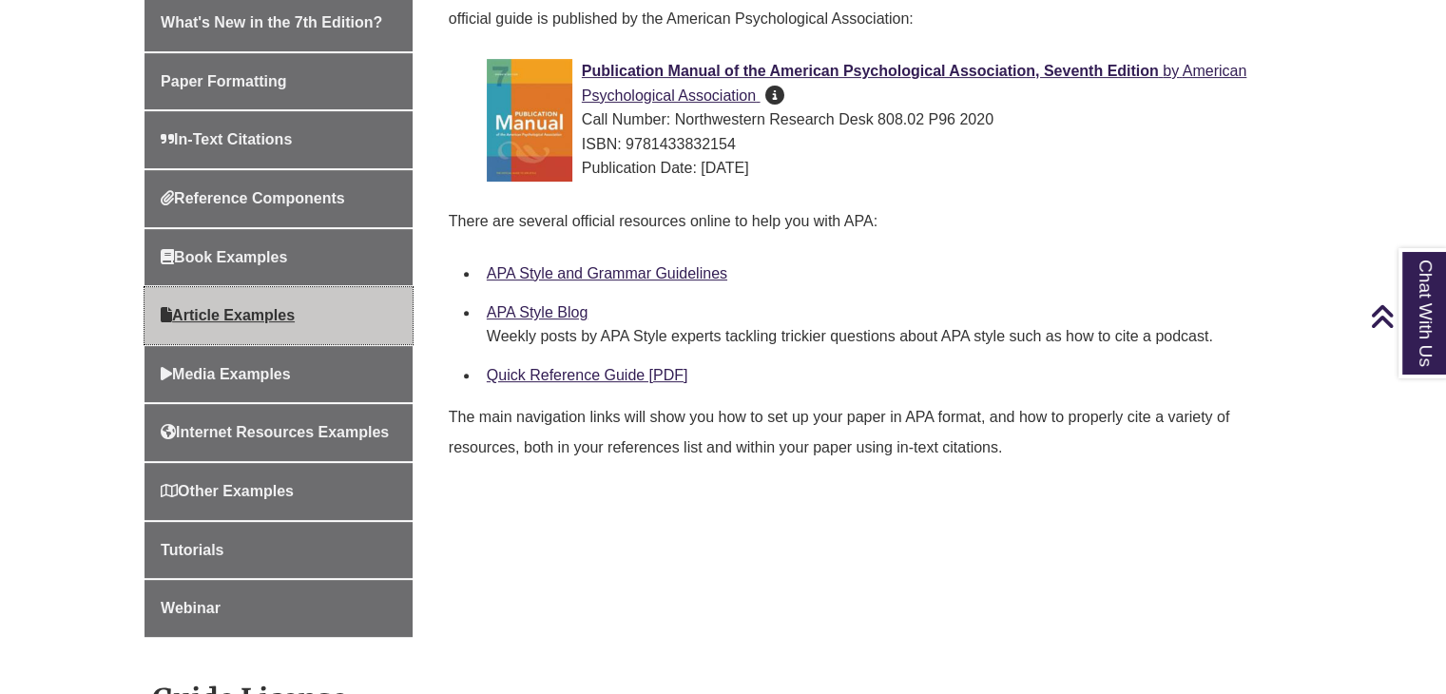
click at [247, 321] on link "Article Examples" at bounding box center [279, 315] width 268 height 57
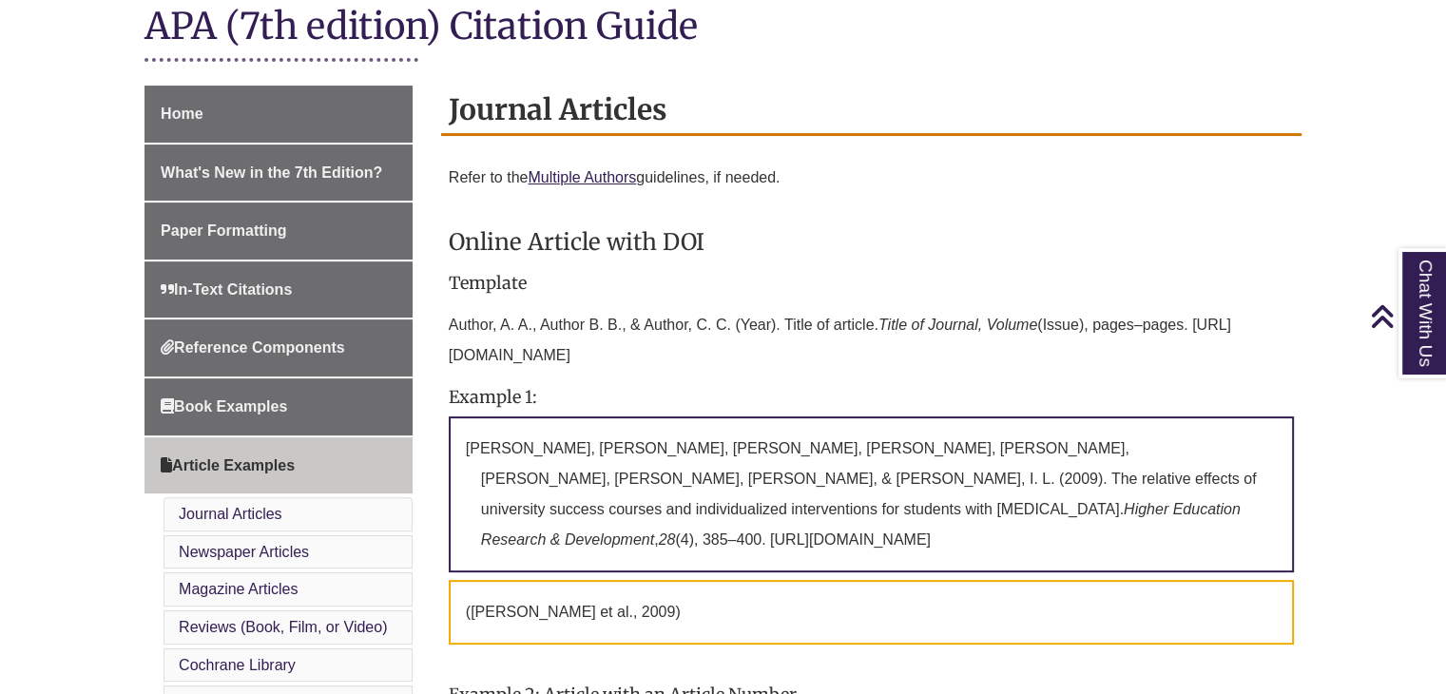
scroll to position [410, 0]
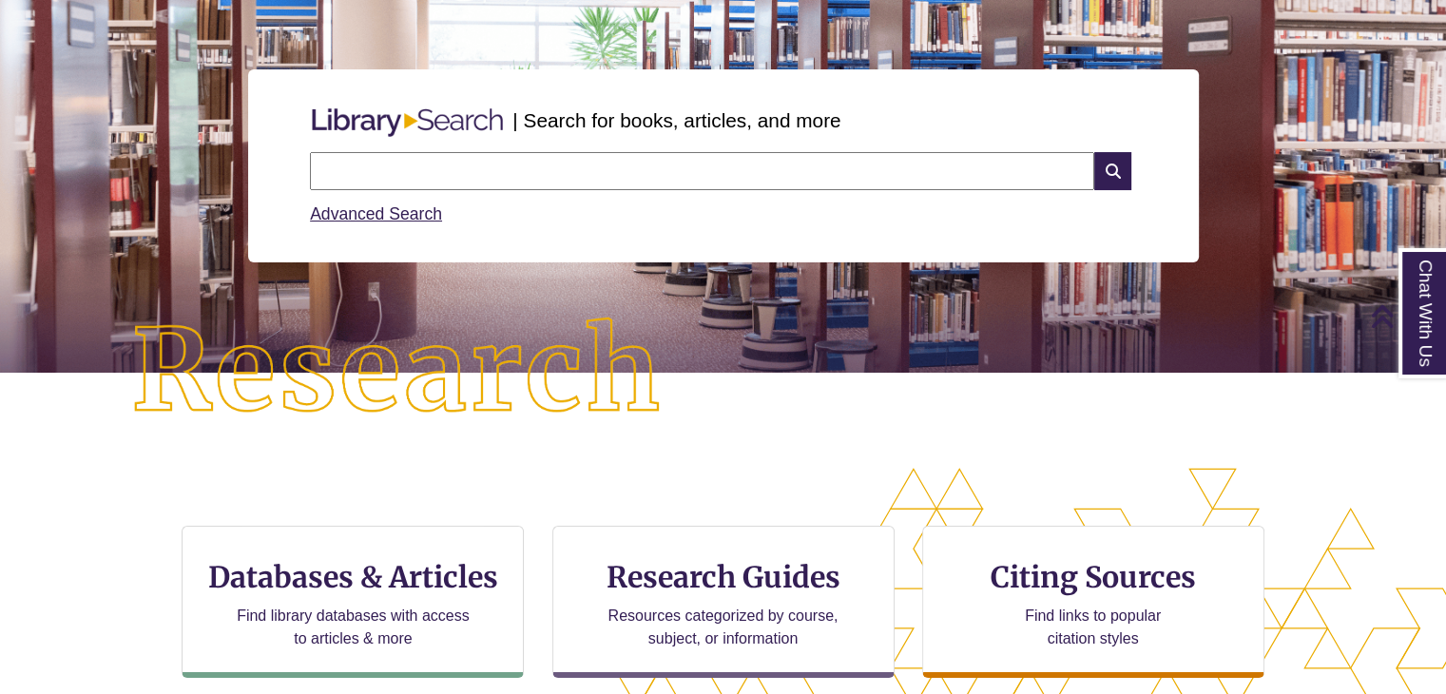
scroll to position [174, 0]
